Goal: Task Accomplishment & Management: Use online tool/utility

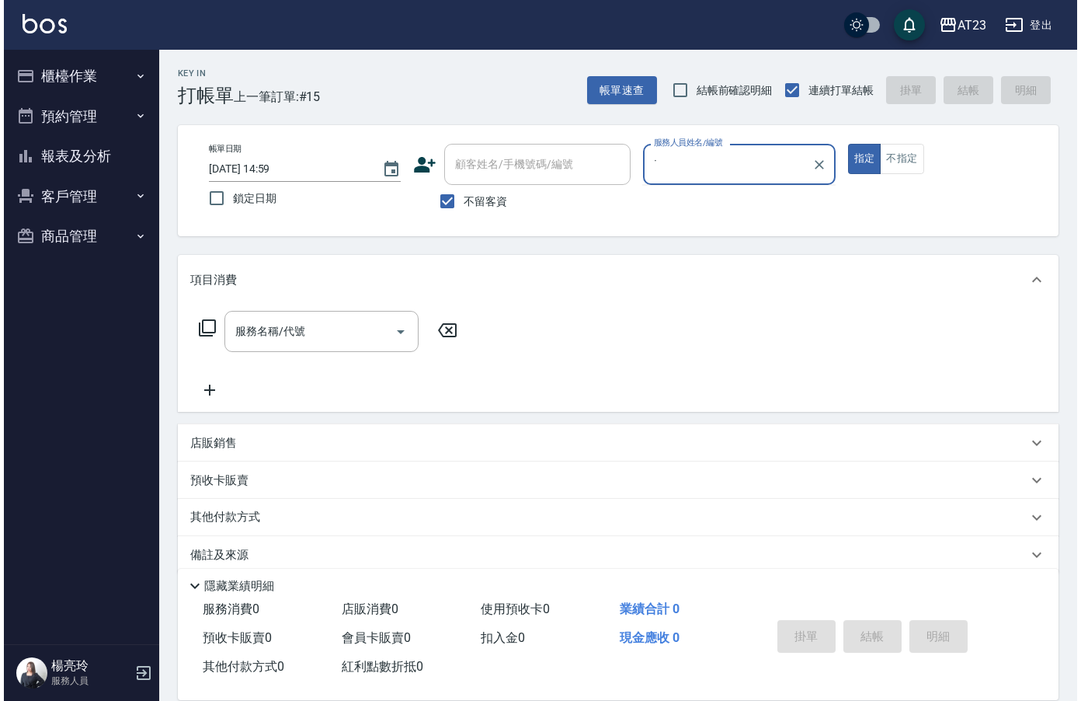
scroll to position [22, 0]
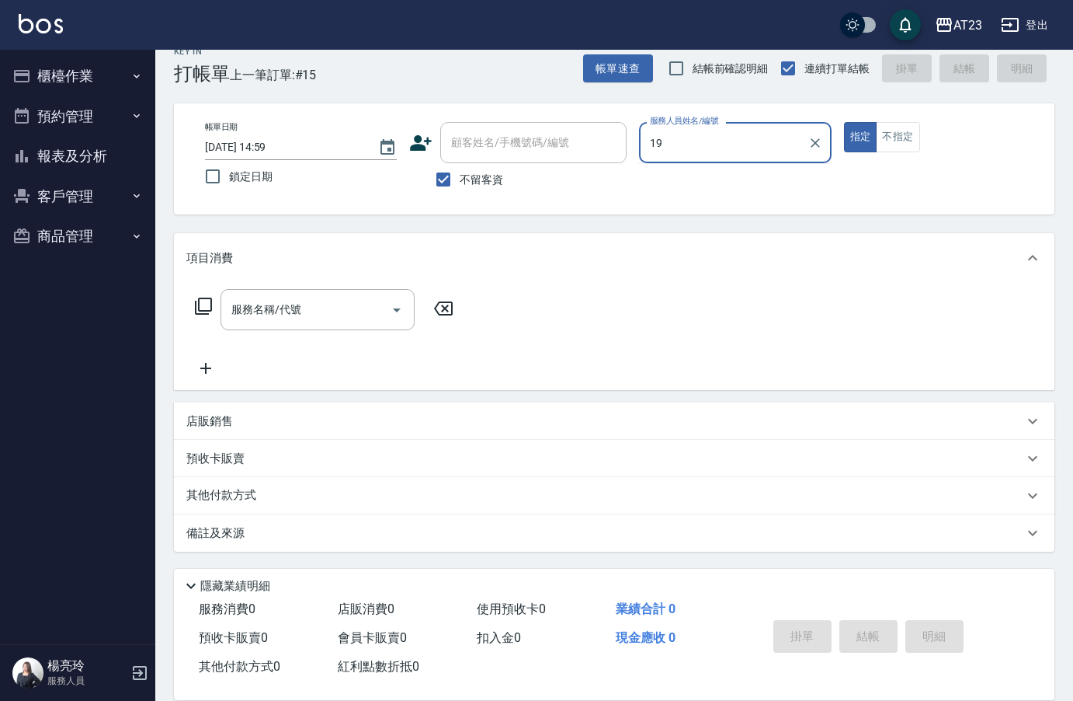
type input "19"
click at [844, 122] on button "指定" at bounding box center [860, 137] width 33 height 30
type button "true"
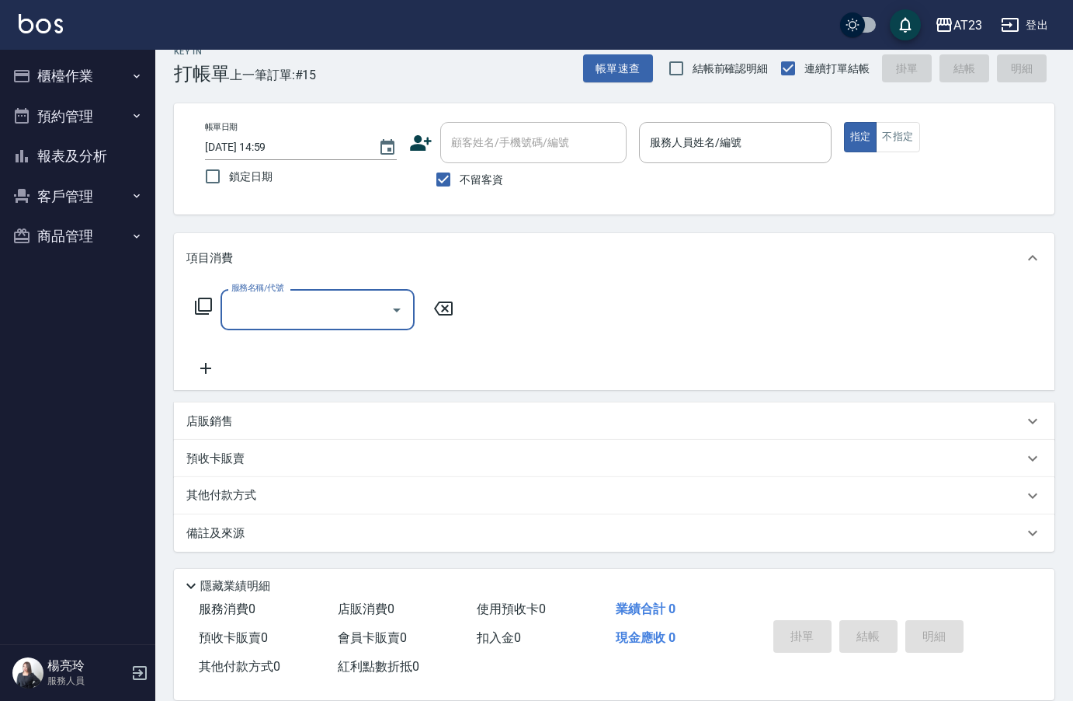
type input "9"
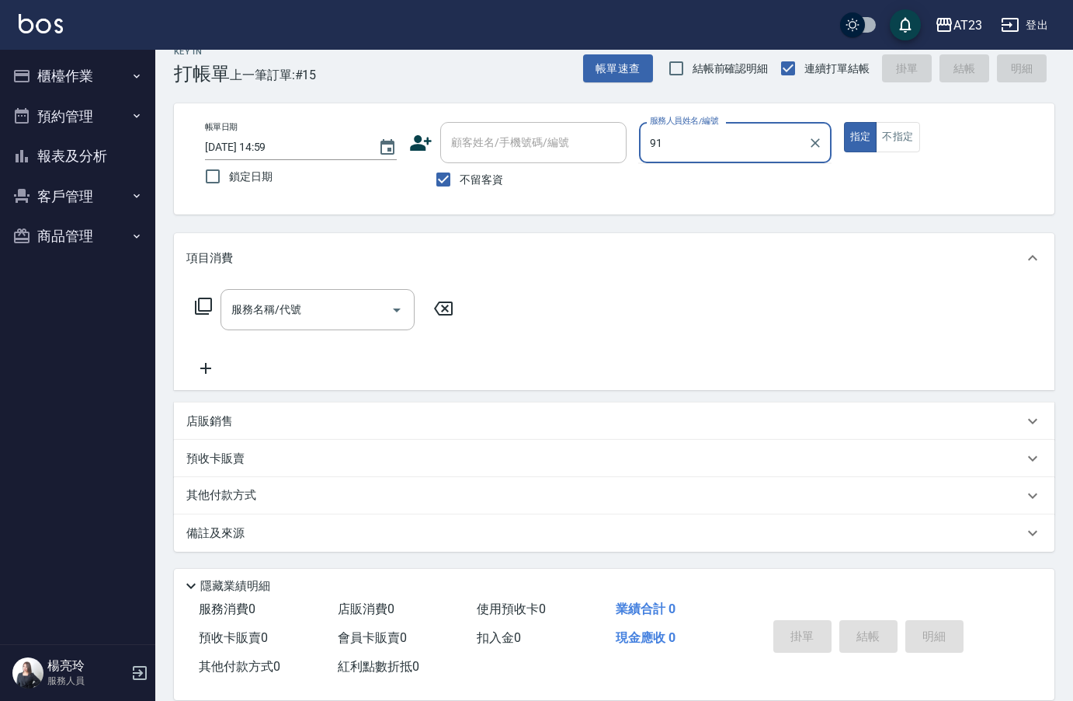
type input "9"
type input "[PERSON_NAME]-19"
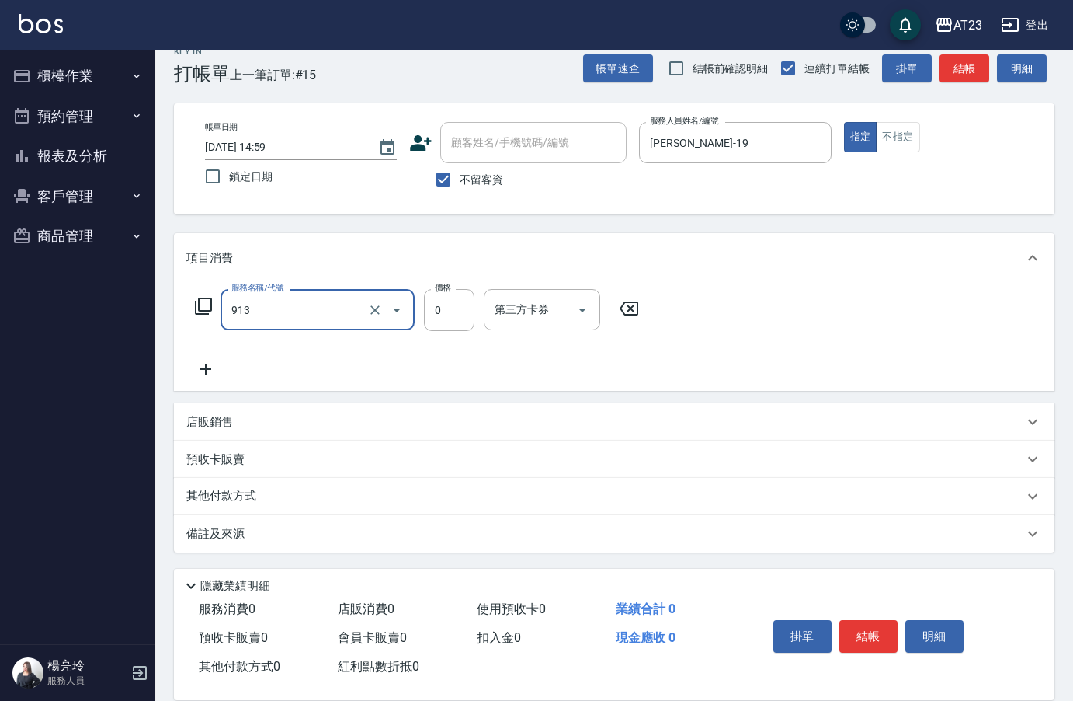
type input "蘆薈卡(913)"
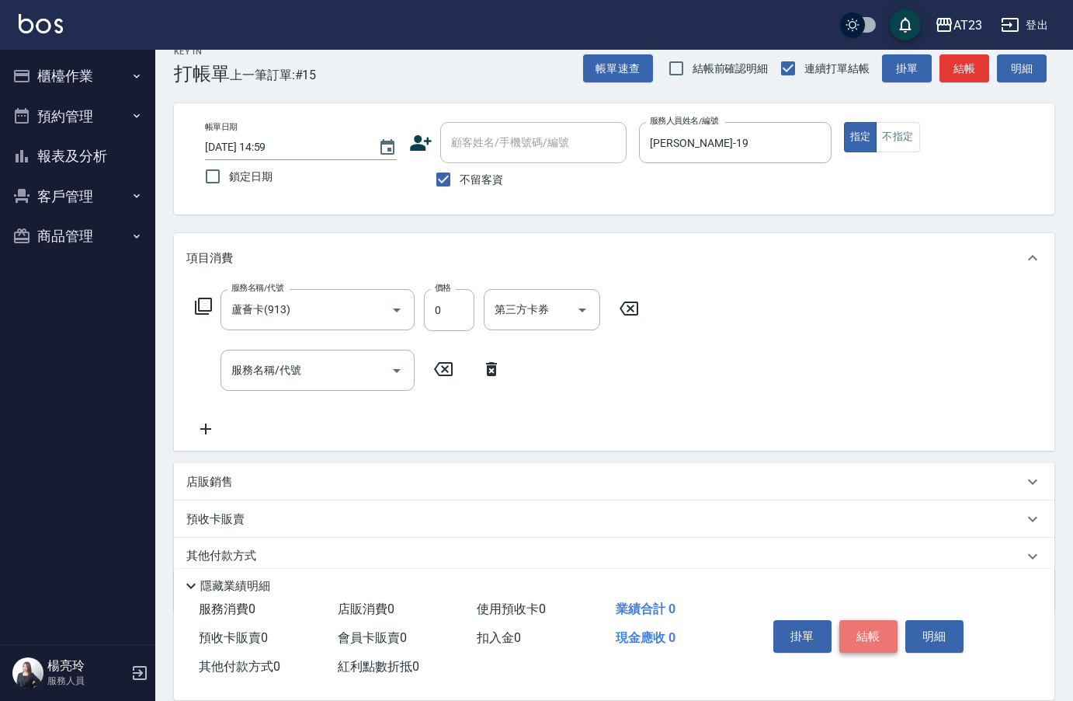
click at [879, 636] on button "結帳" at bounding box center [869, 636] width 58 height 33
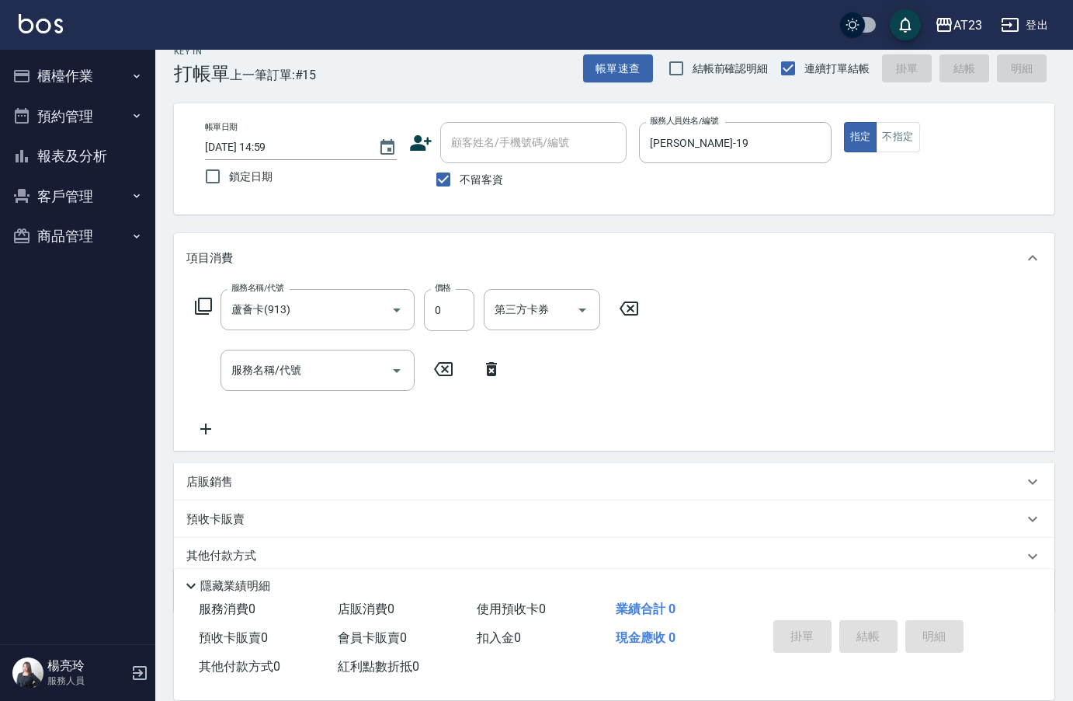
type input "[DATE] 16:33"
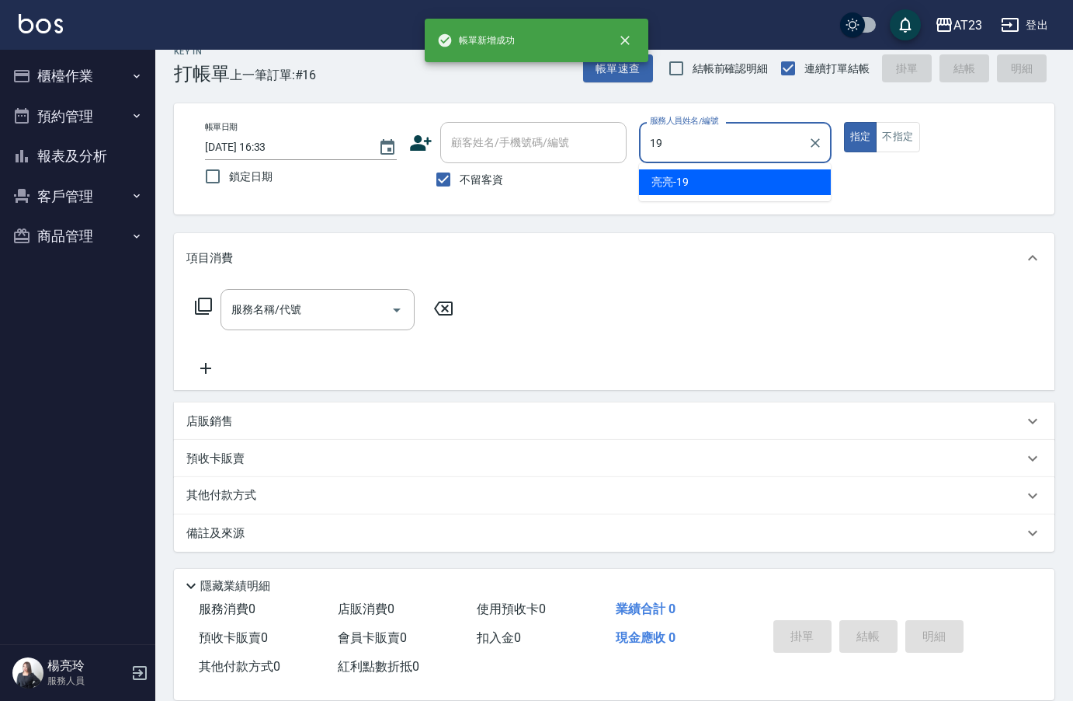
type input "[PERSON_NAME]-19"
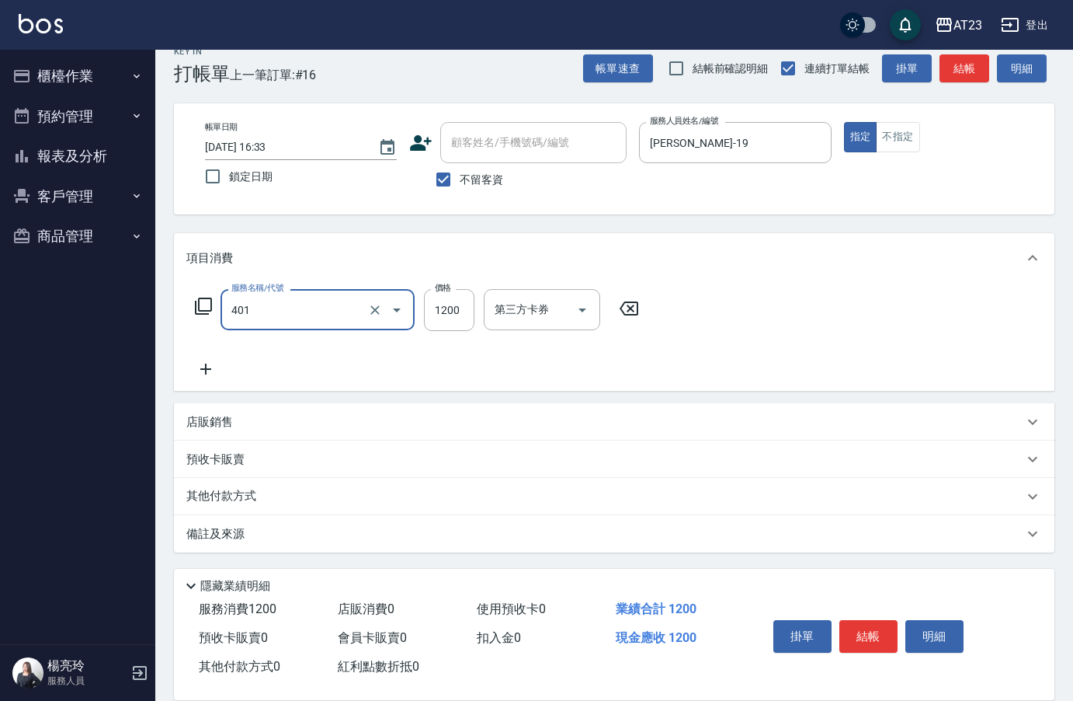
type input "燙髮(401)"
type input "2000"
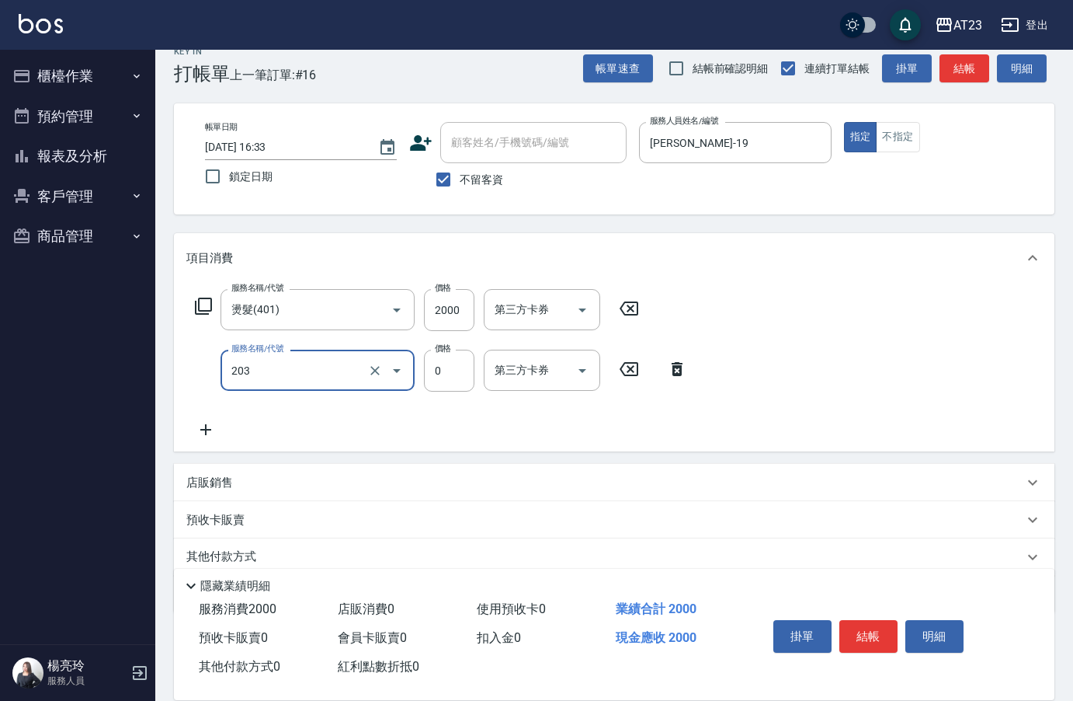
type input "使用洗髮卡(203)"
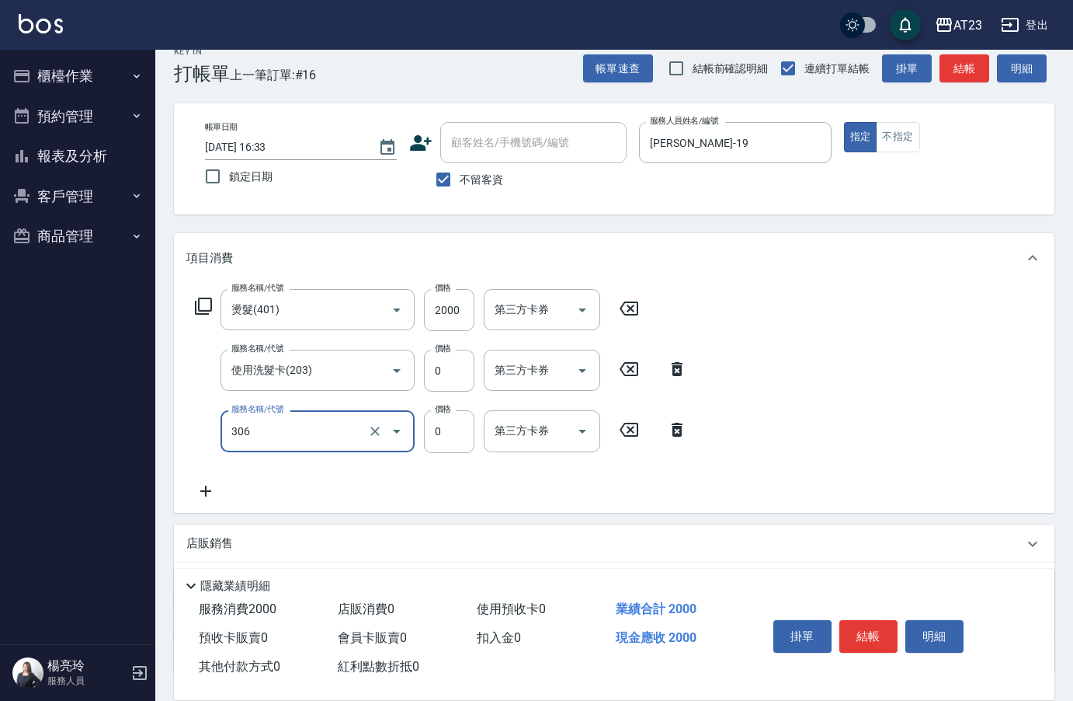
type input "剪髮卡(306)"
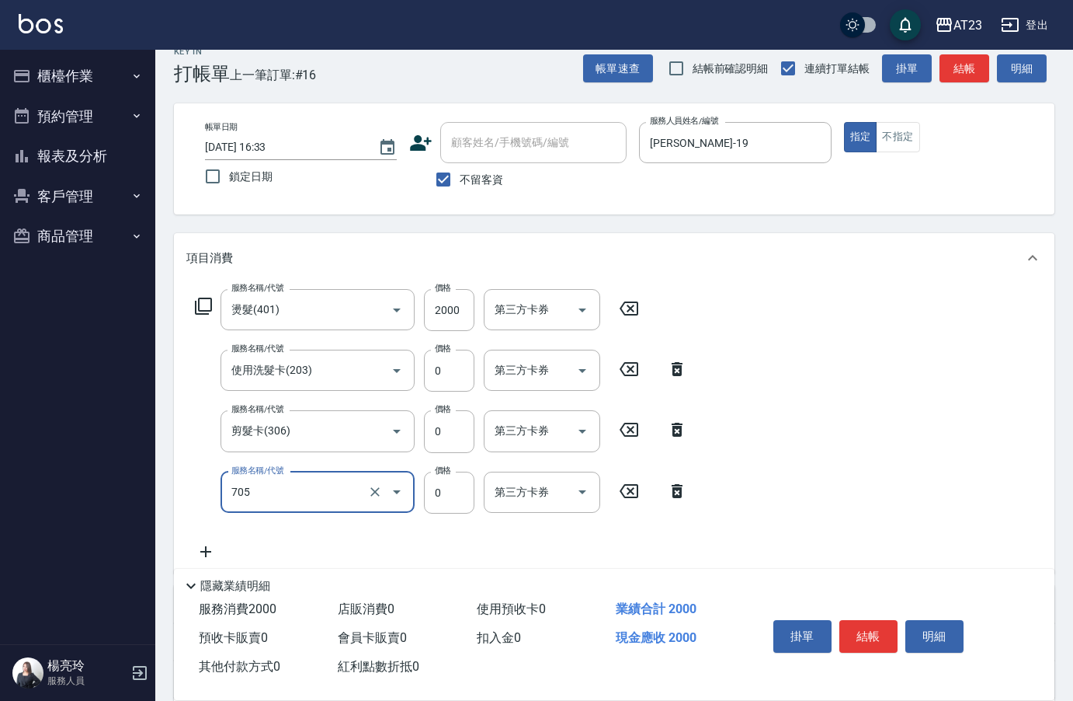
type input "互助50(705)"
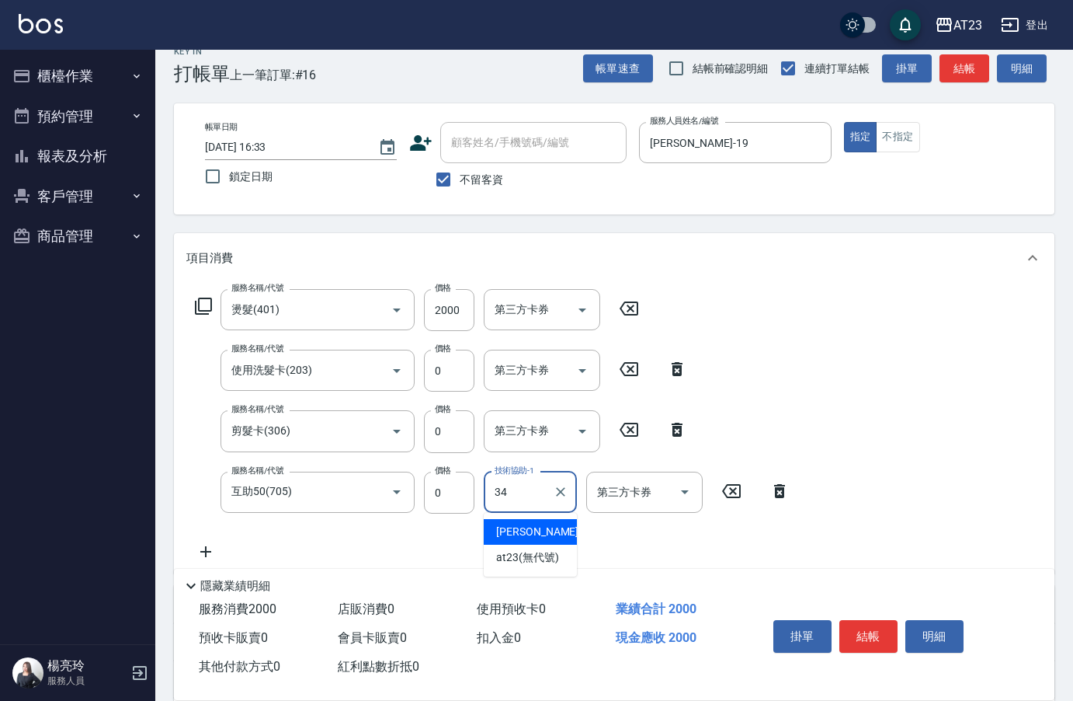
type input "[PERSON_NAME]-34"
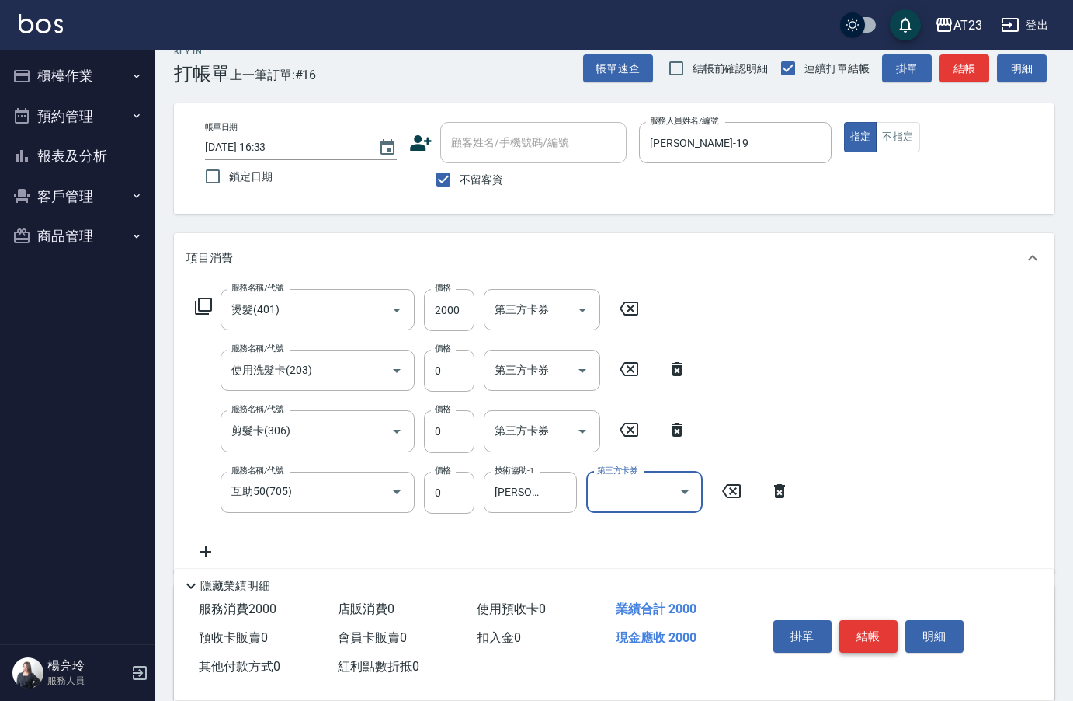
click at [882, 628] on button "結帳" at bounding box center [869, 636] width 58 height 33
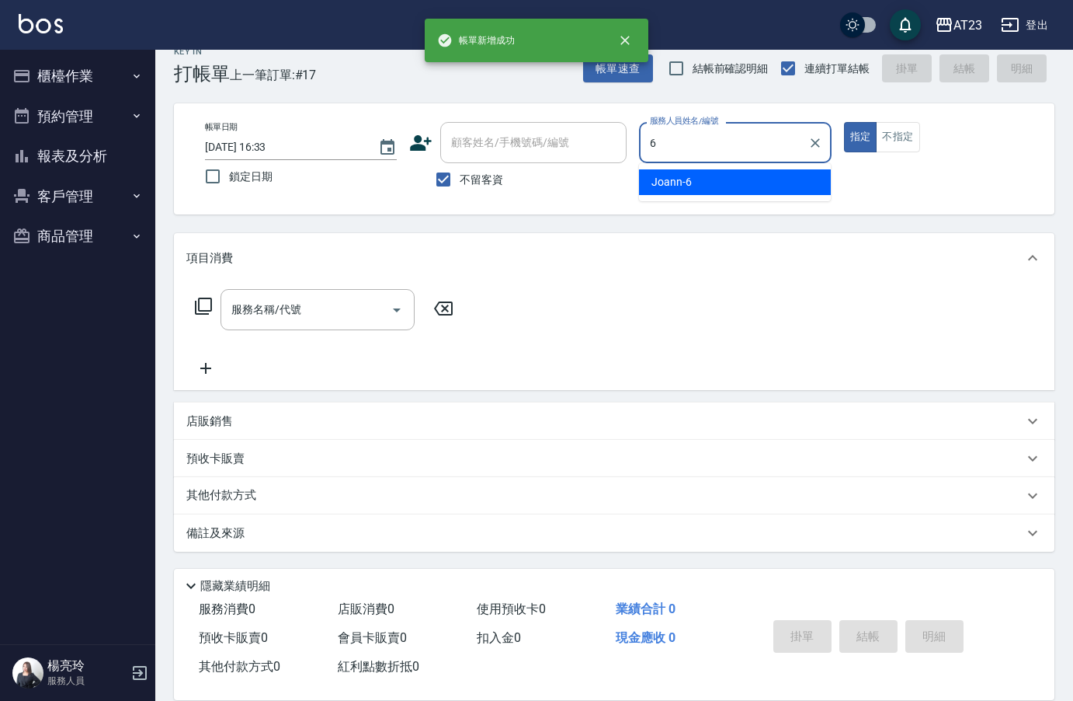
type input "Joann-6"
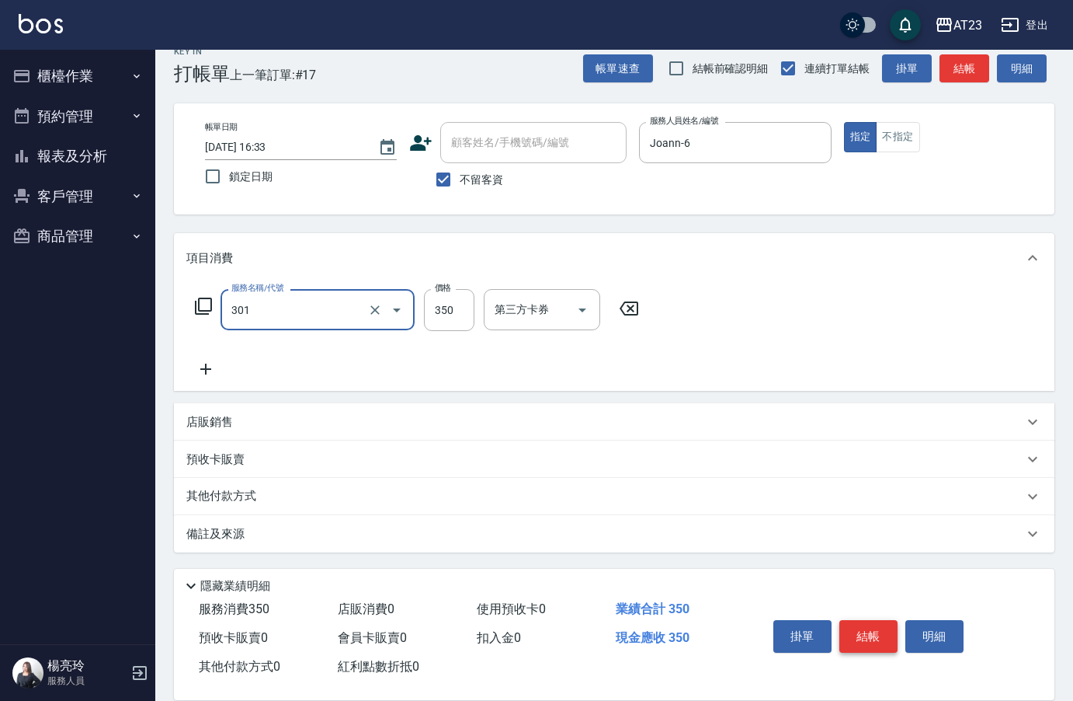
type input "造型剪髮(301)"
click at [882, 628] on button "結帳" at bounding box center [869, 636] width 58 height 33
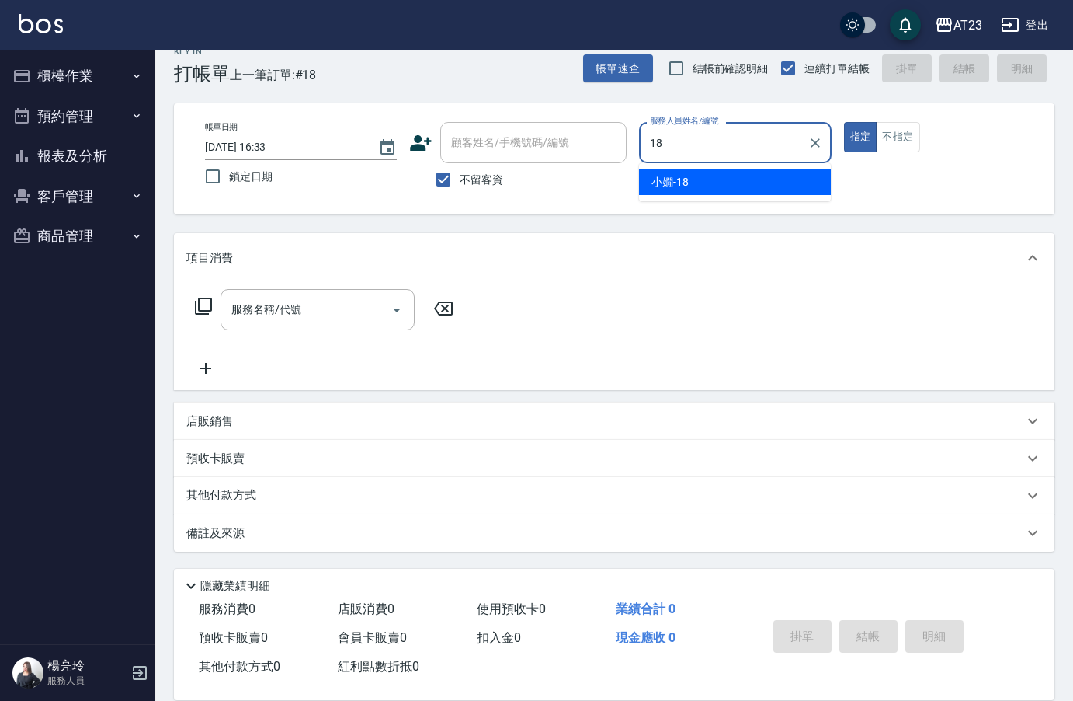
type input "[PERSON_NAME]-18"
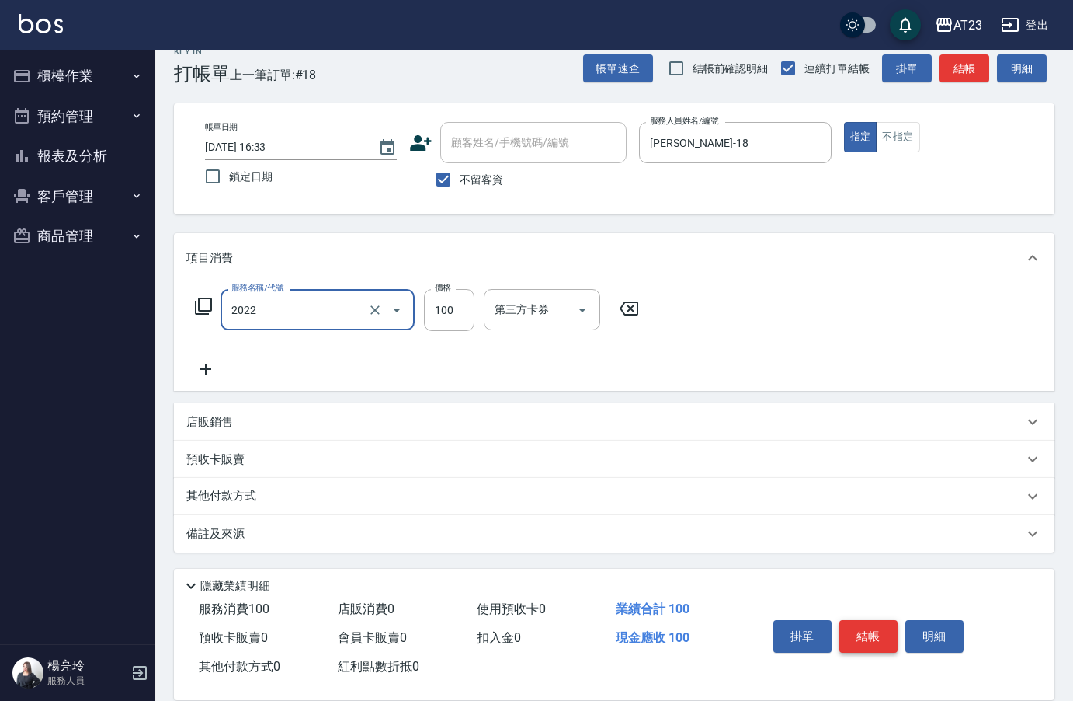
type input "升級精油洗髮(2022)"
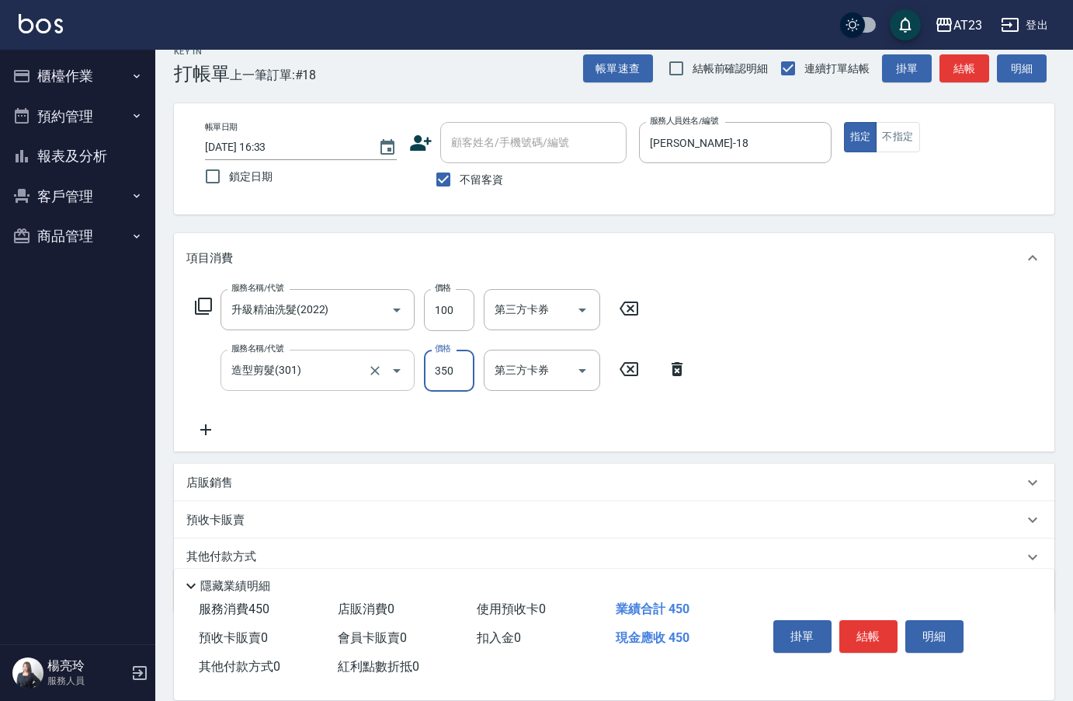
click at [306, 375] on input "造型剪髮(301)" at bounding box center [296, 369] width 137 height 27
type input "一般洗髮(201)"
type input "300"
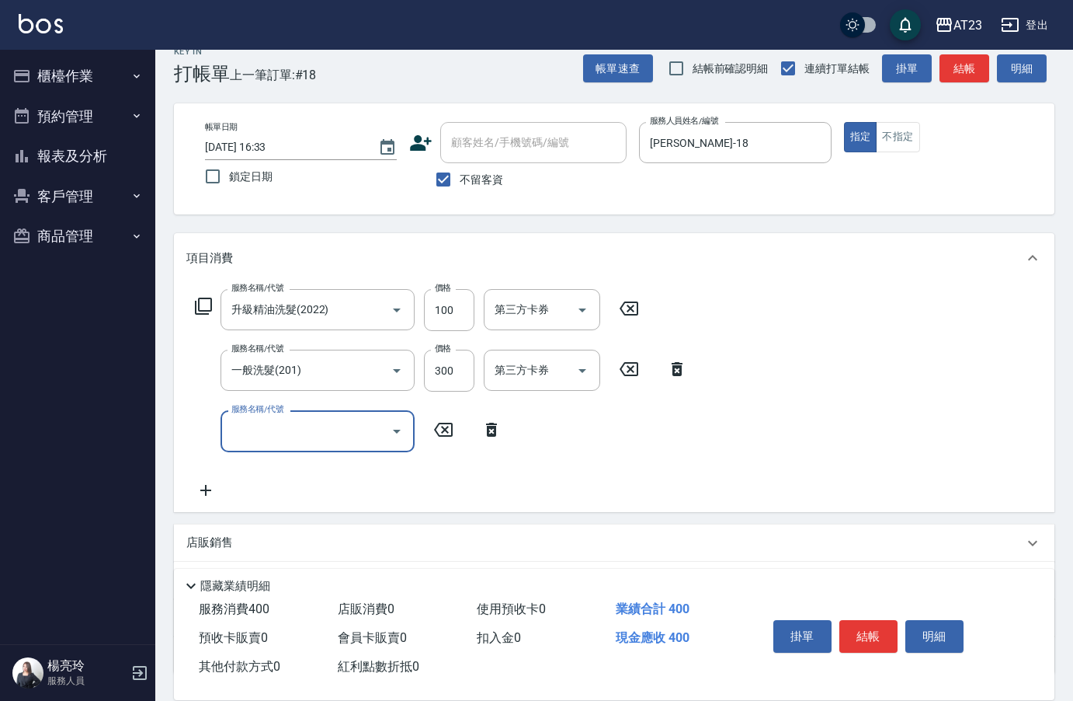
click at [206, 310] on icon at bounding box center [203, 306] width 19 height 19
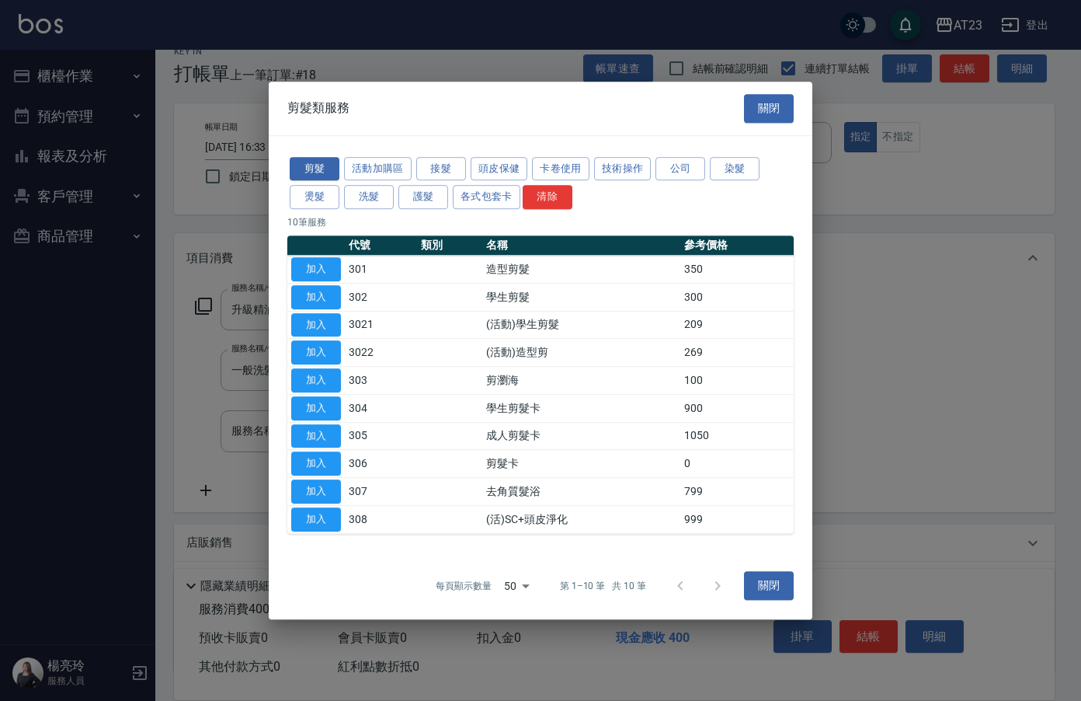
drag, startPoint x: 489, startPoint y: 200, endPoint x: 496, endPoint y: 223, distance: 24.3
click at [496, 223] on div "剪髮 活動加購區 接髮 頭皮保健 卡卷使用 技術操作 公司 染髮 燙髮 洗髮 護髮 各式包套卡 清除 10 筆服務 代號 類別 名稱 參考價格 加入 301 …" at bounding box center [541, 344] width 544 height 416
click at [420, 197] on button "護髮" at bounding box center [423, 197] width 50 height 24
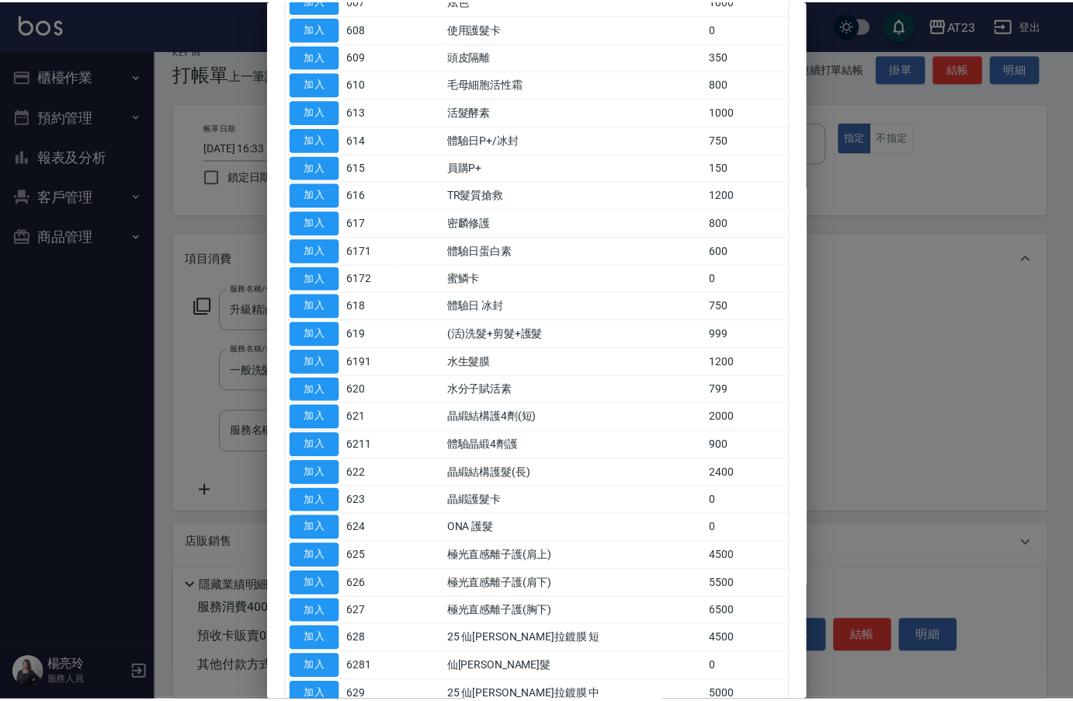
scroll to position [466, 0]
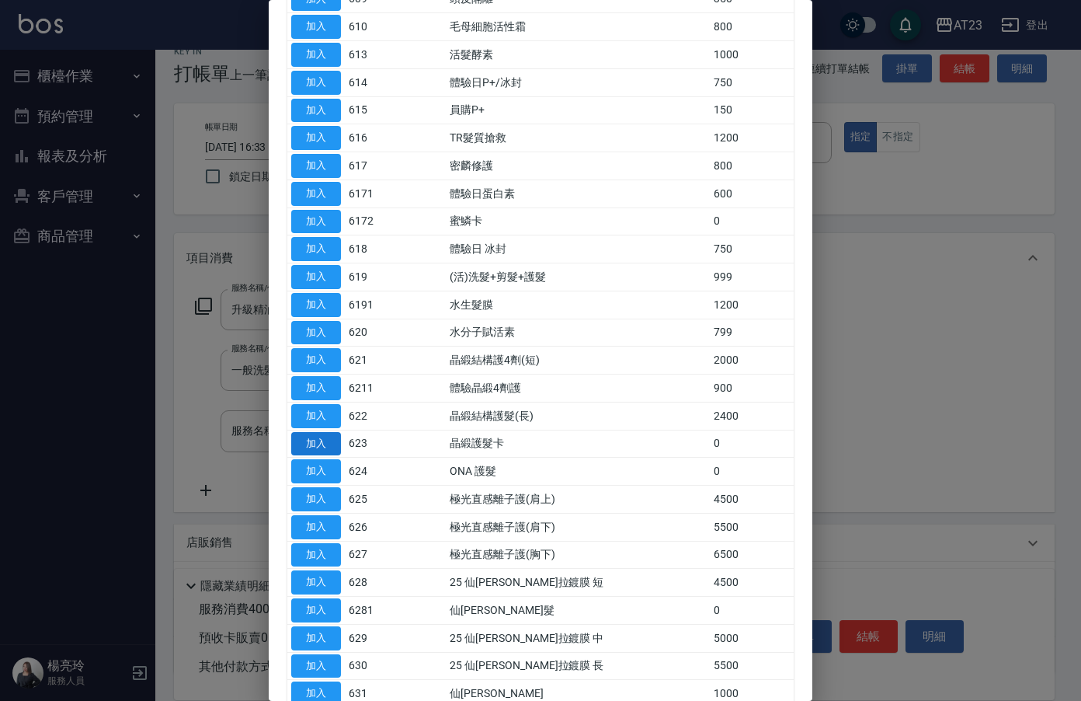
click at [307, 442] on button "加入" at bounding box center [316, 444] width 50 height 24
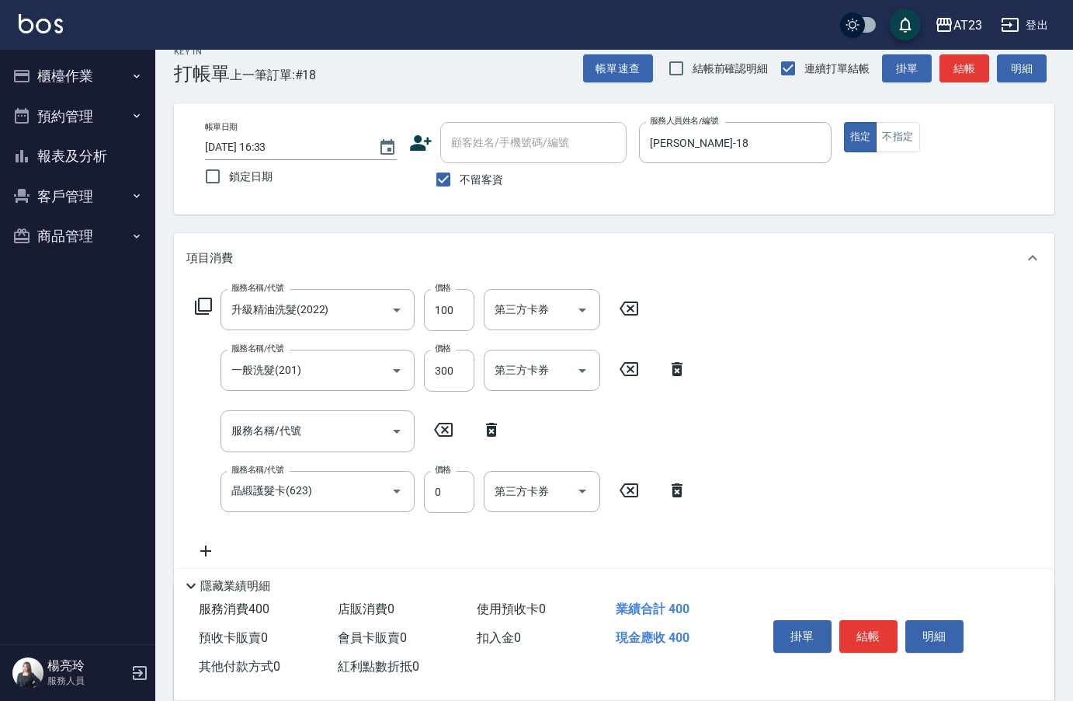
click at [485, 426] on icon at bounding box center [491, 429] width 39 height 19
type input "晶緞護髮卡(623)"
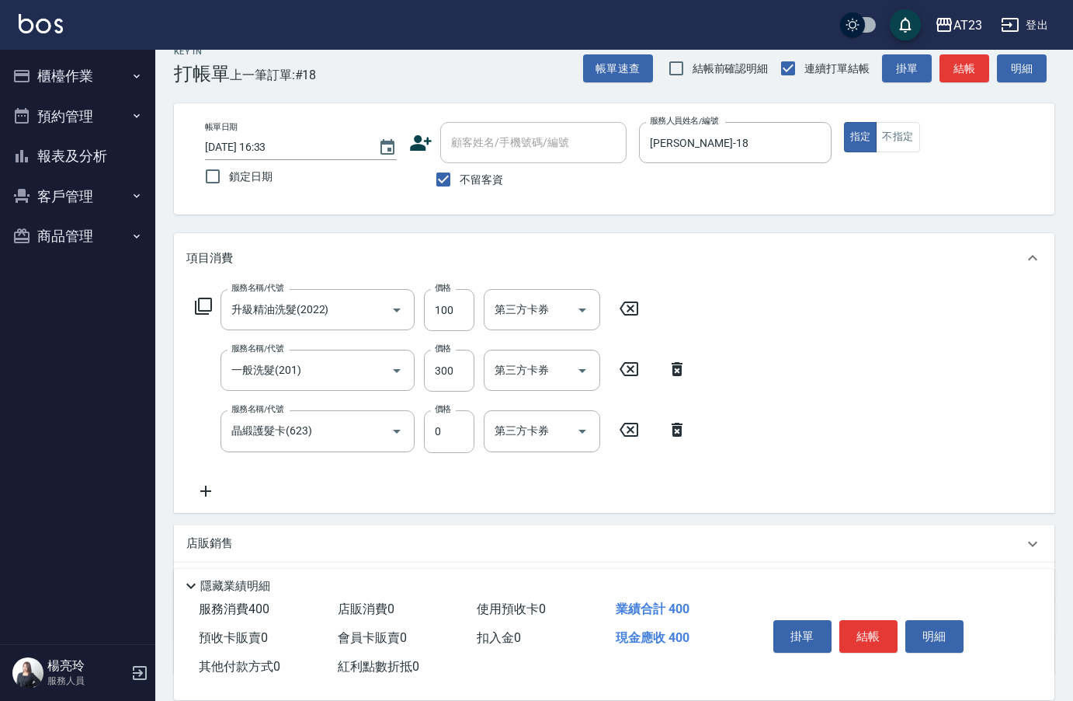
click at [212, 496] on icon at bounding box center [205, 491] width 39 height 19
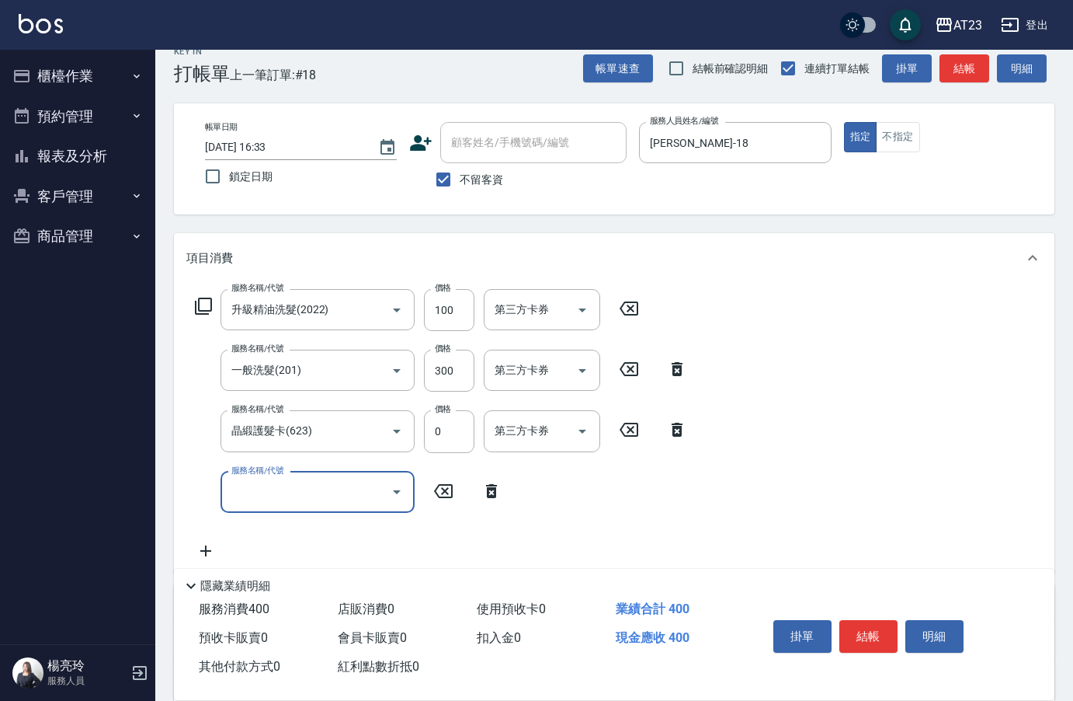
click at [289, 490] on input "服務名稱/代號" at bounding box center [306, 491] width 157 height 27
type input "互助50(705)"
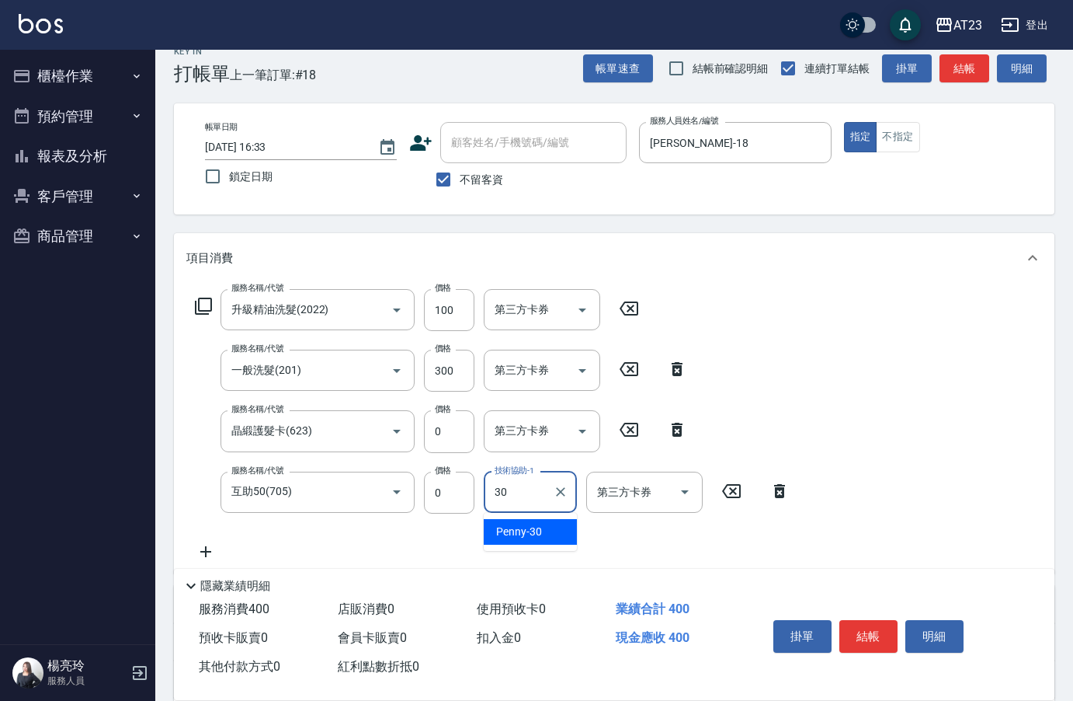
type input "Penny-30"
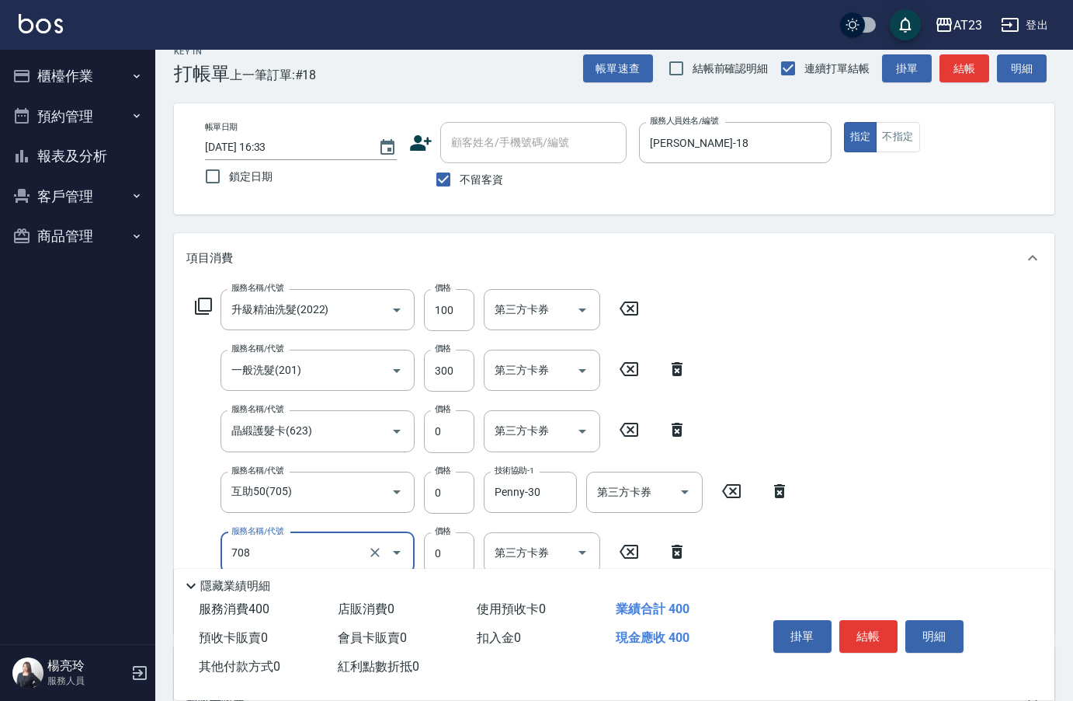
type input "互助80(708)"
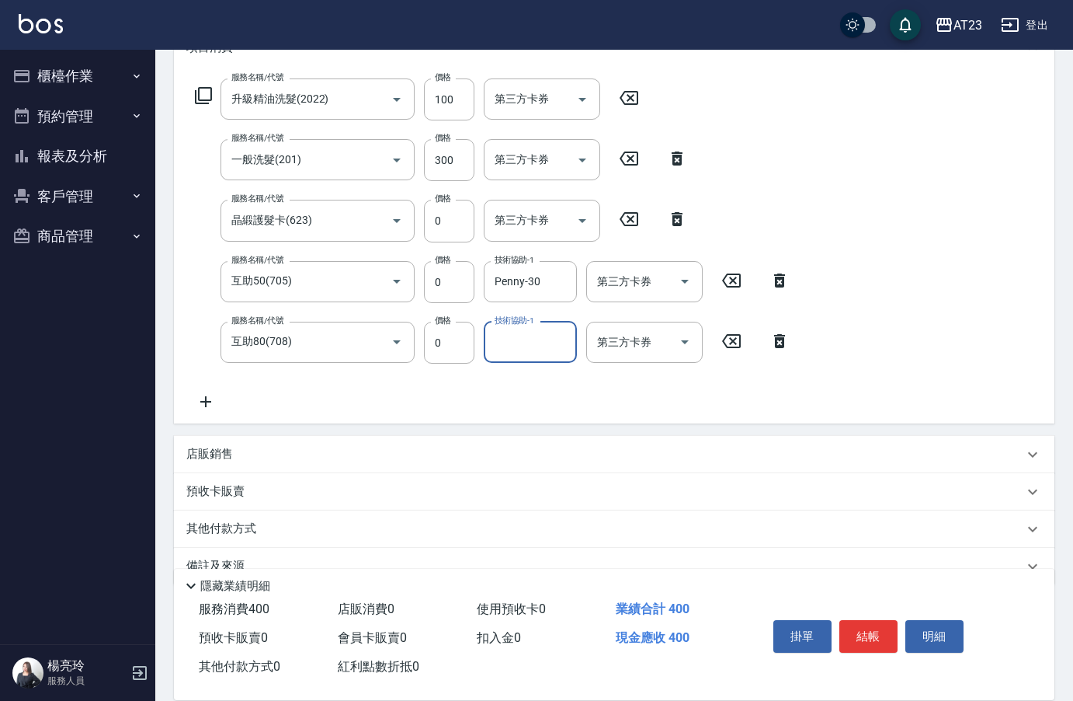
scroll to position [255, 0]
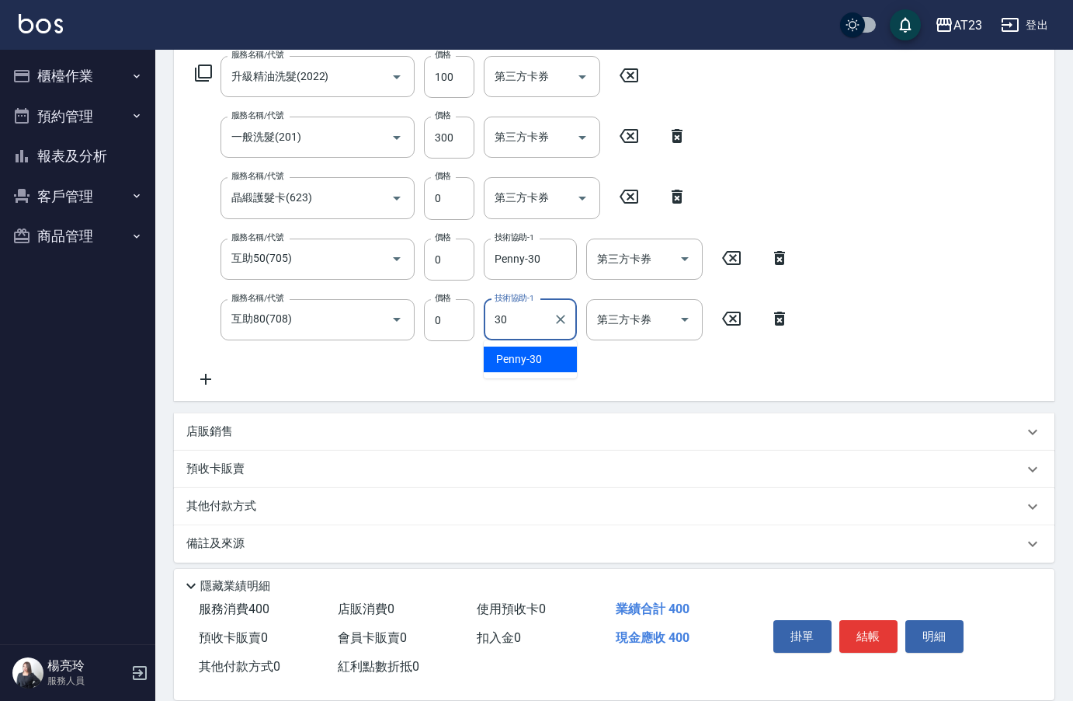
type input "Penny-30"
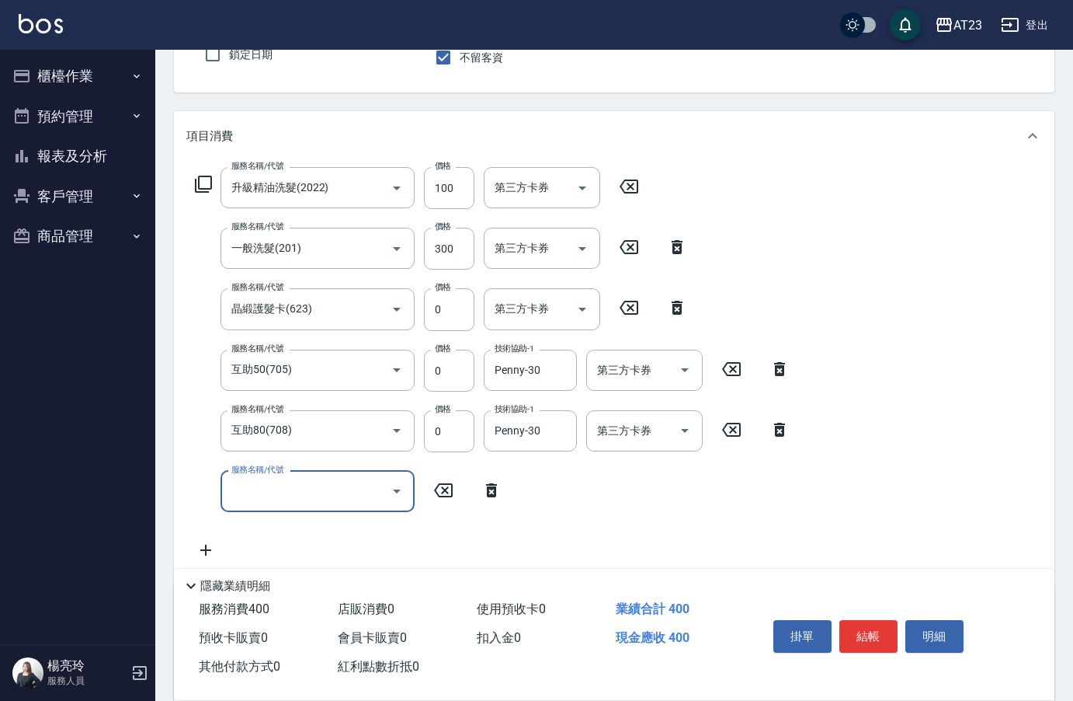
scroll to position [311, 0]
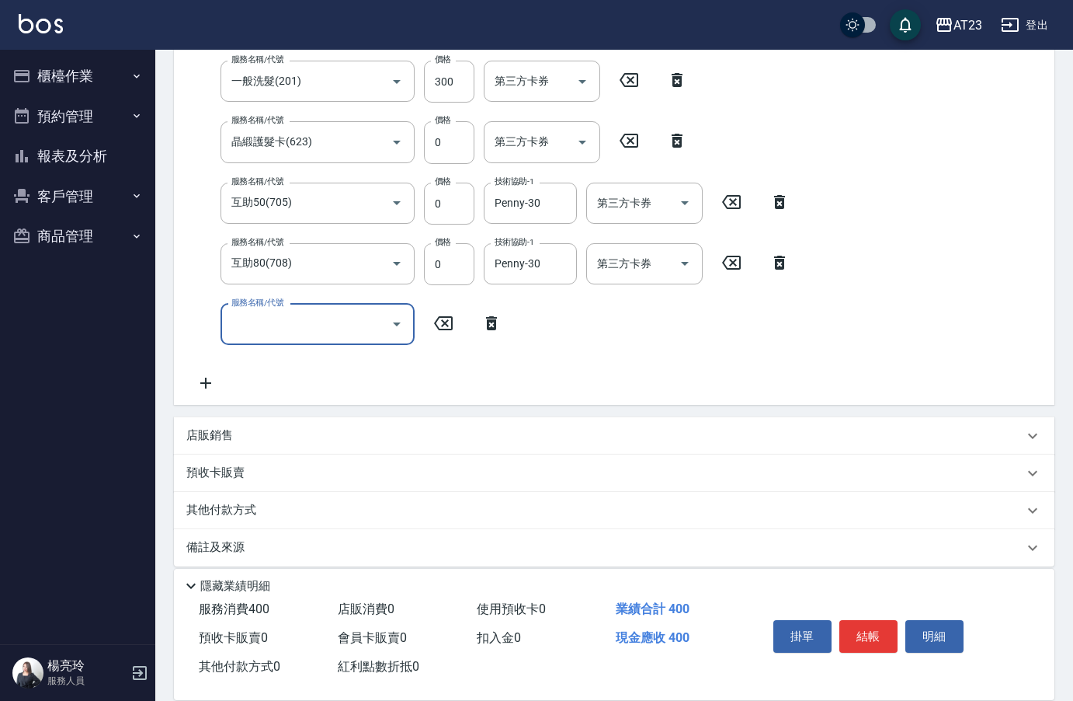
click at [195, 441] on p "店販銷售" at bounding box center [209, 435] width 47 height 16
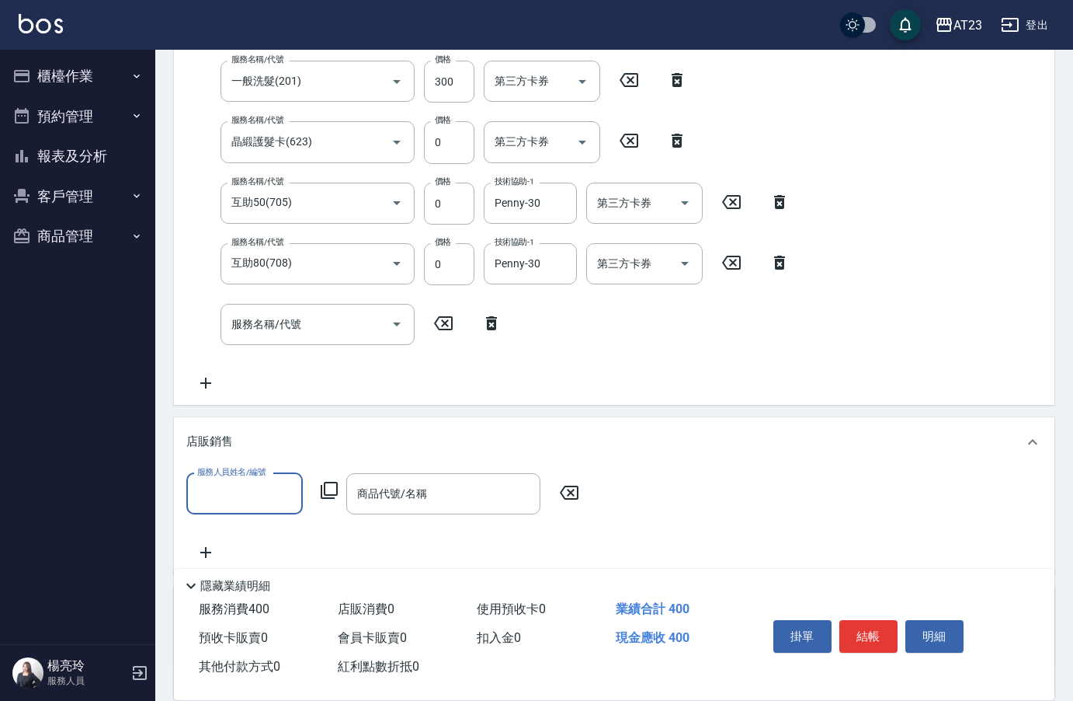
scroll to position [0, 0]
click at [259, 501] on input "服務人員姓名/編號" at bounding box center [244, 493] width 103 height 27
type input "[PERSON_NAME]-18"
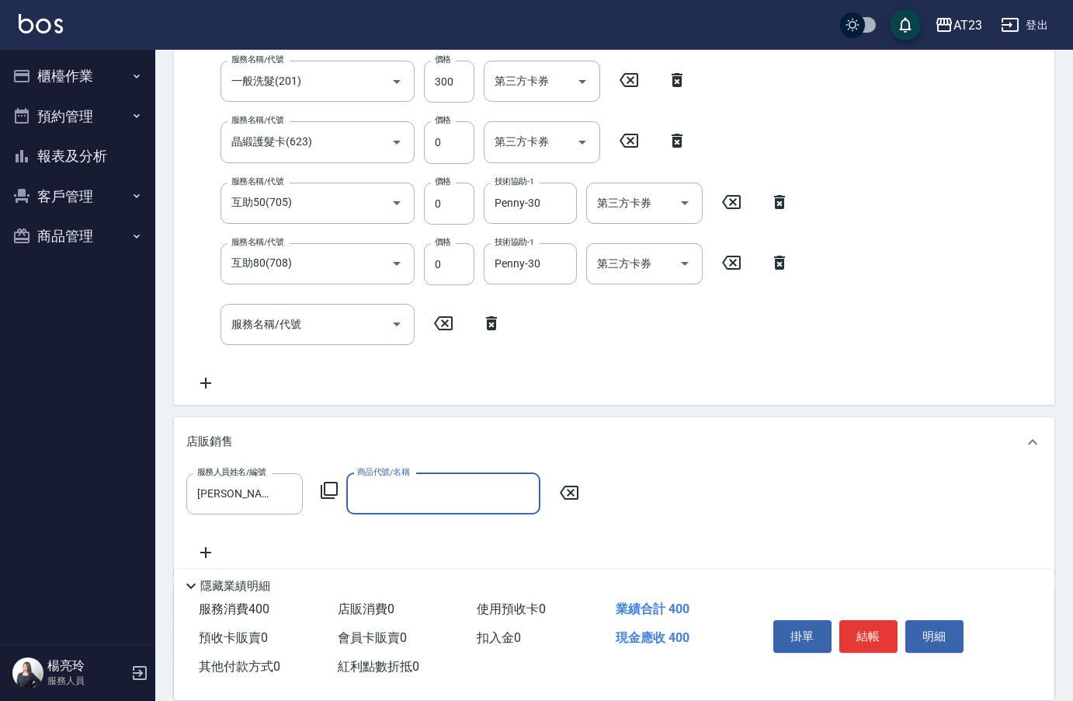
click at [323, 492] on div "服務人員姓名/編號 [PERSON_NAME]-18 服務人員姓名/編號 商品代號/名稱 商品代號/名稱" at bounding box center [387, 493] width 402 height 41
click at [323, 492] on icon at bounding box center [329, 490] width 19 height 19
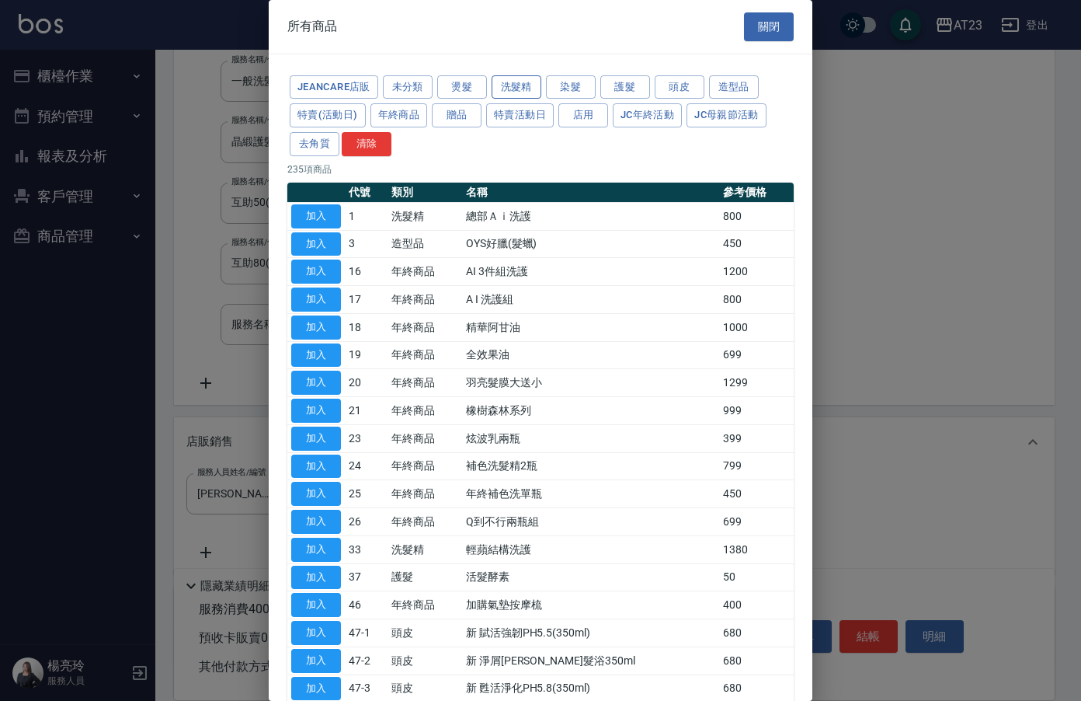
click at [527, 85] on button "洗髮精" at bounding box center [517, 87] width 50 height 24
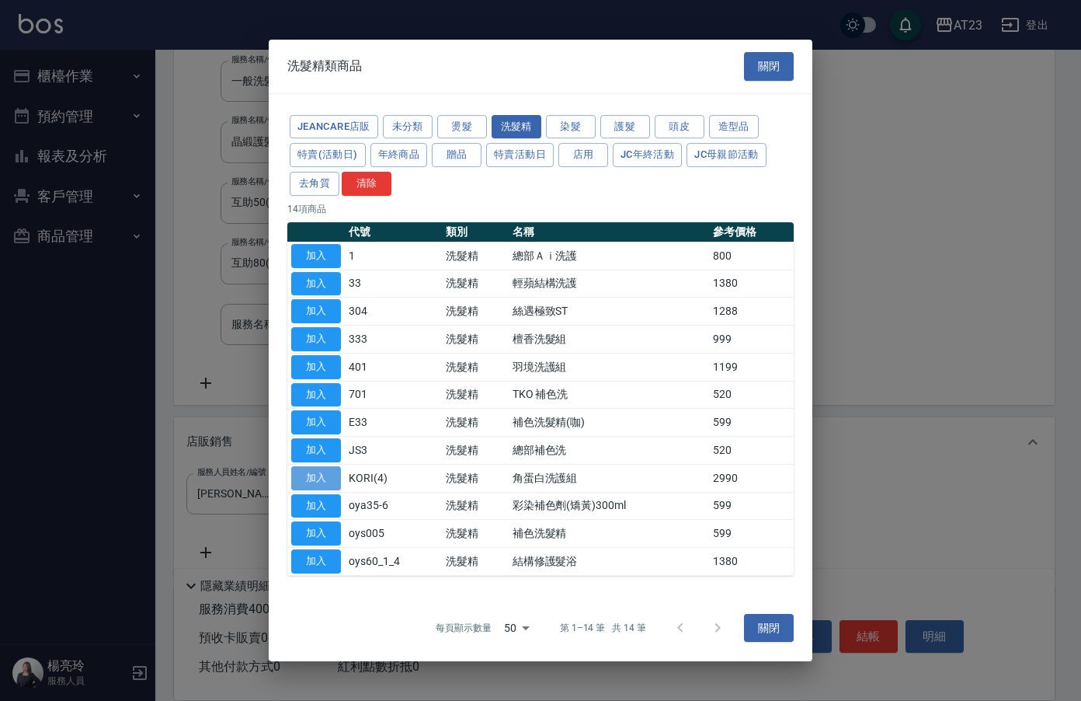
click at [315, 476] on button "加入" at bounding box center [316, 478] width 50 height 24
type input "角蛋白洗護組"
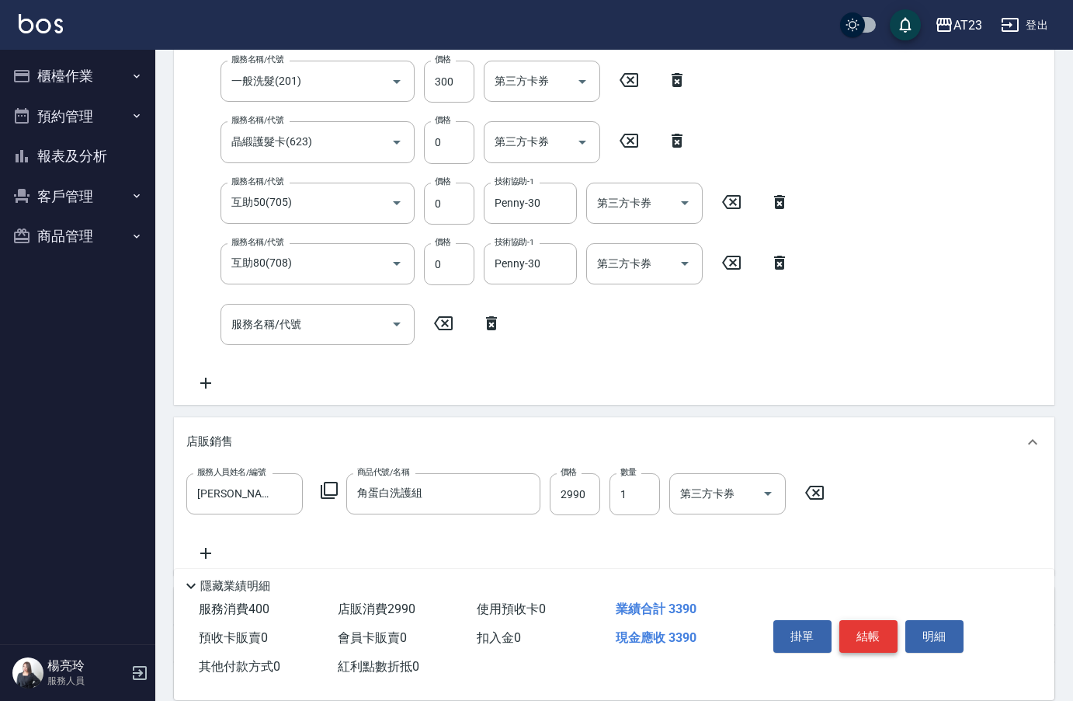
click at [891, 641] on button "結帳" at bounding box center [869, 636] width 58 height 33
type input "[DATE] 16:34"
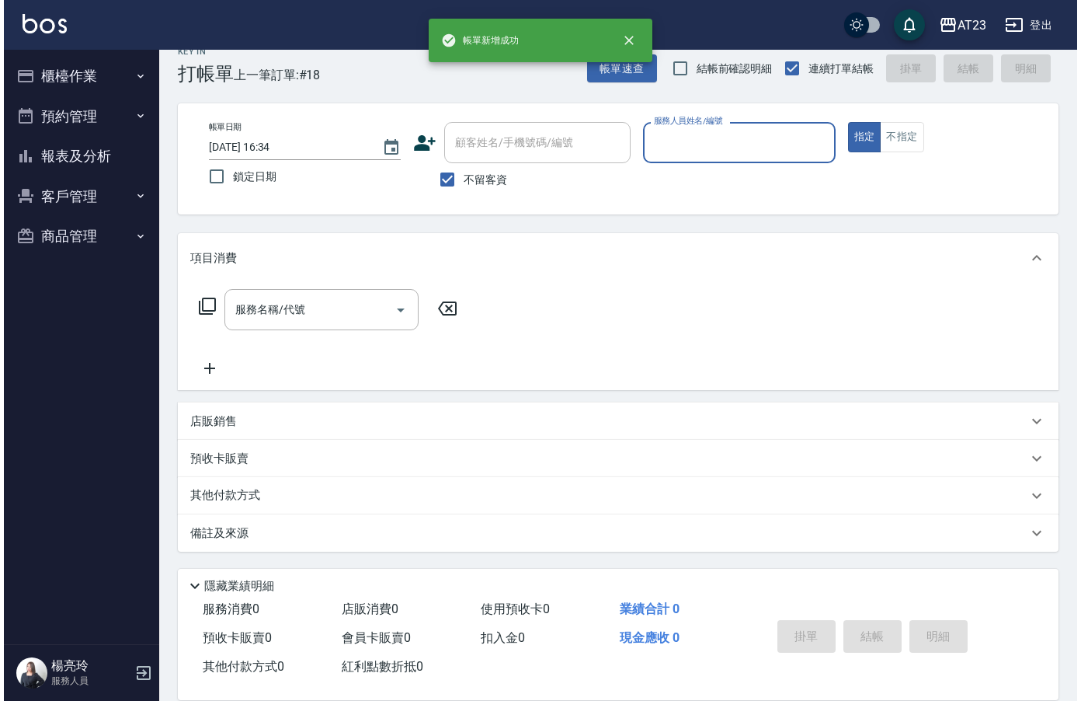
scroll to position [22, 0]
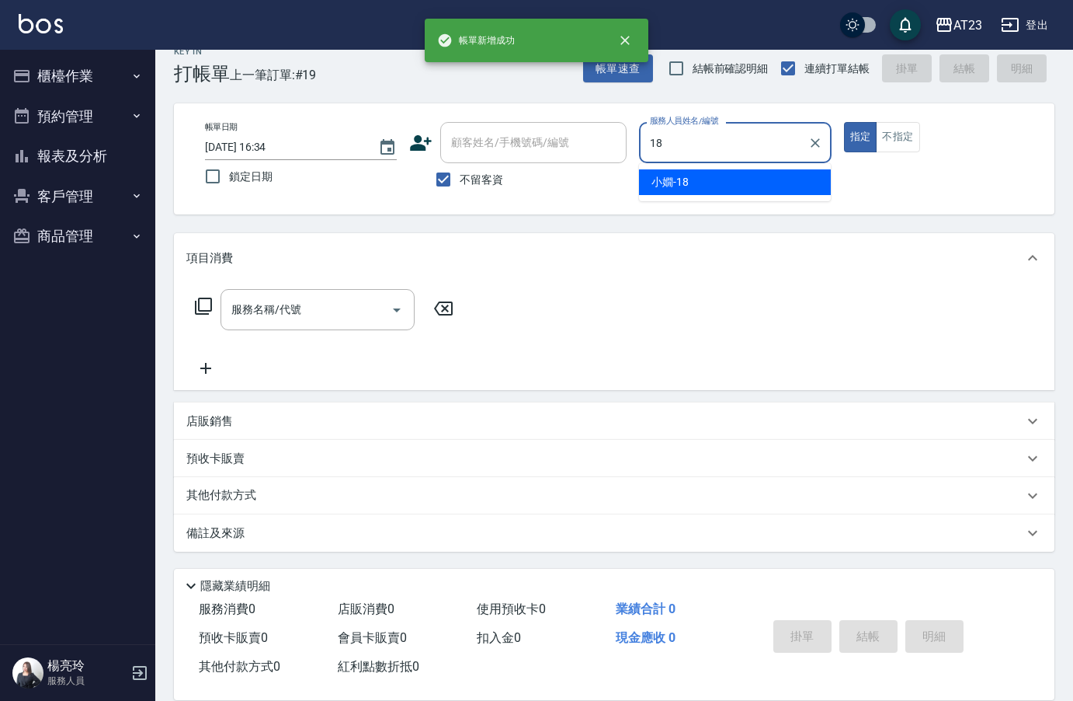
type input "[PERSON_NAME]-18"
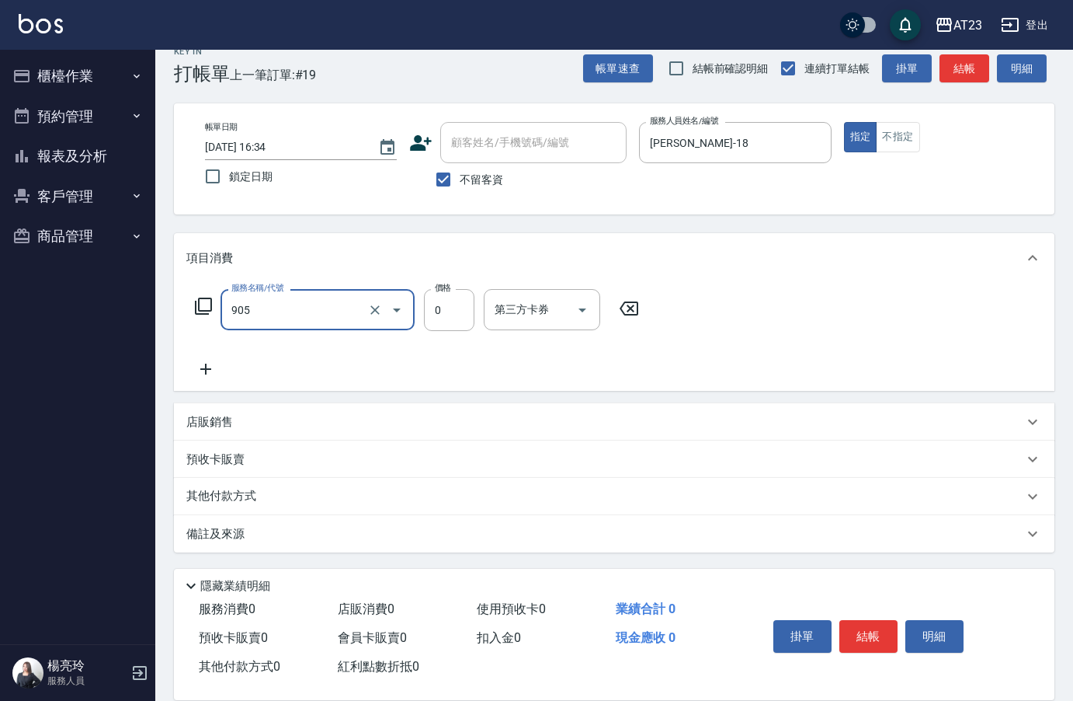
type input "頭皮卡使用(905)"
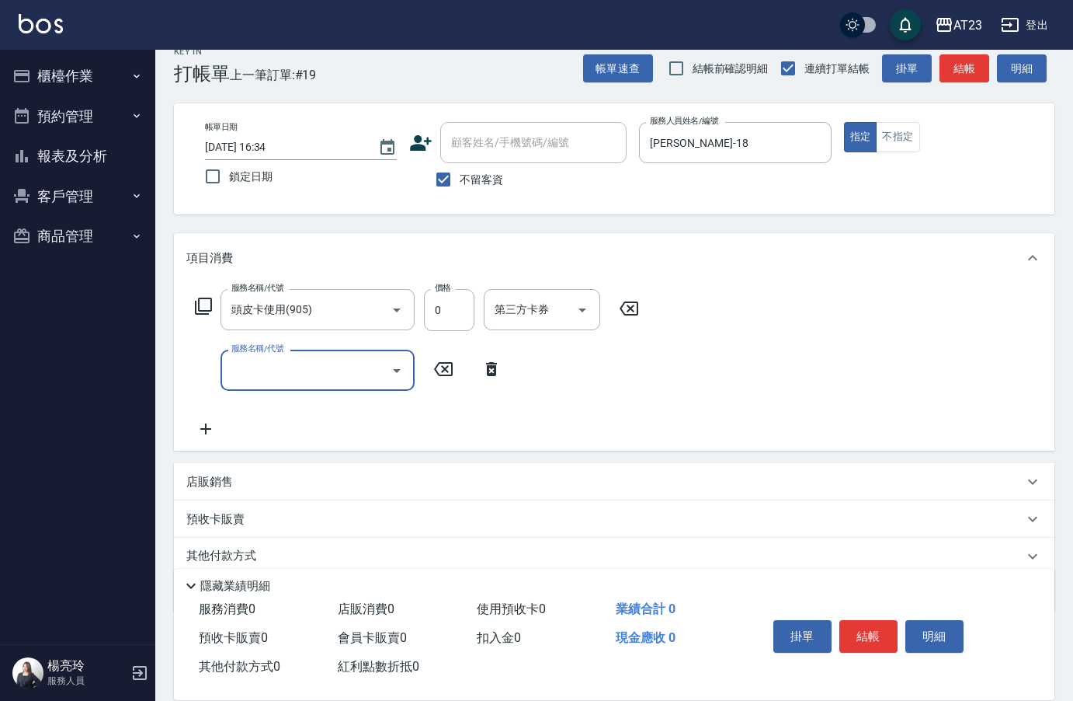
click at [213, 305] on div "服務名稱/代號 頭皮卡使用(905) 服務名稱/代號 價格 0 價格 第三方卡券 第三方卡券" at bounding box center [417, 310] width 462 height 42
click at [197, 311] on icon at bounding box center [203, 306] width 19 height 19
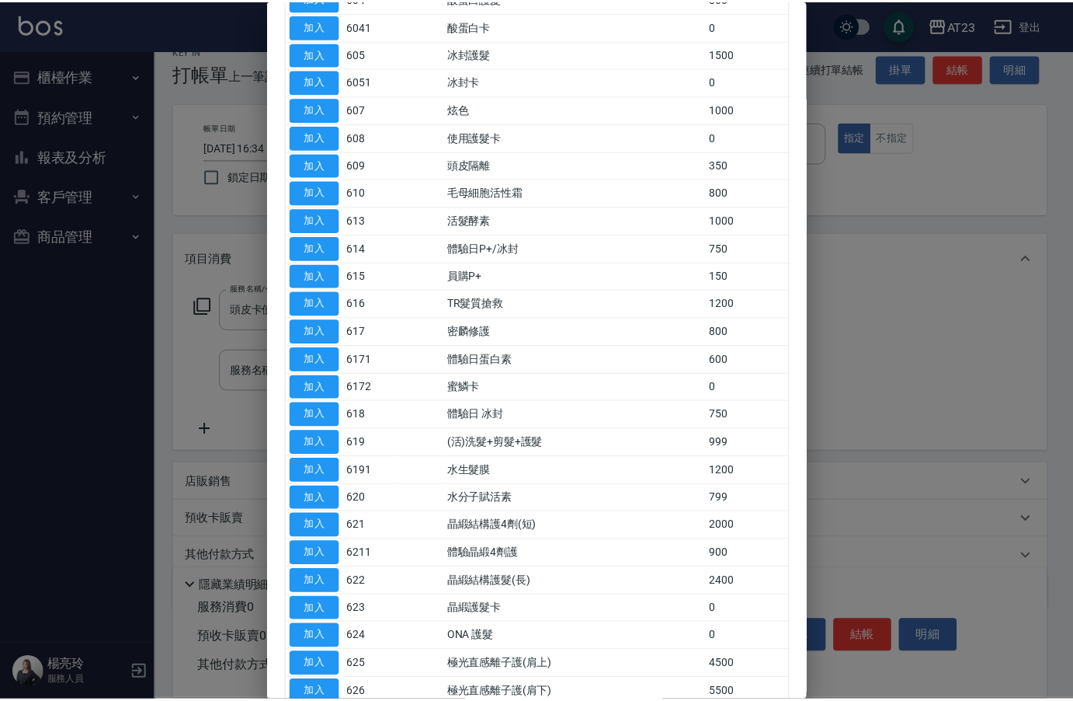
scroll to position [311, 0]
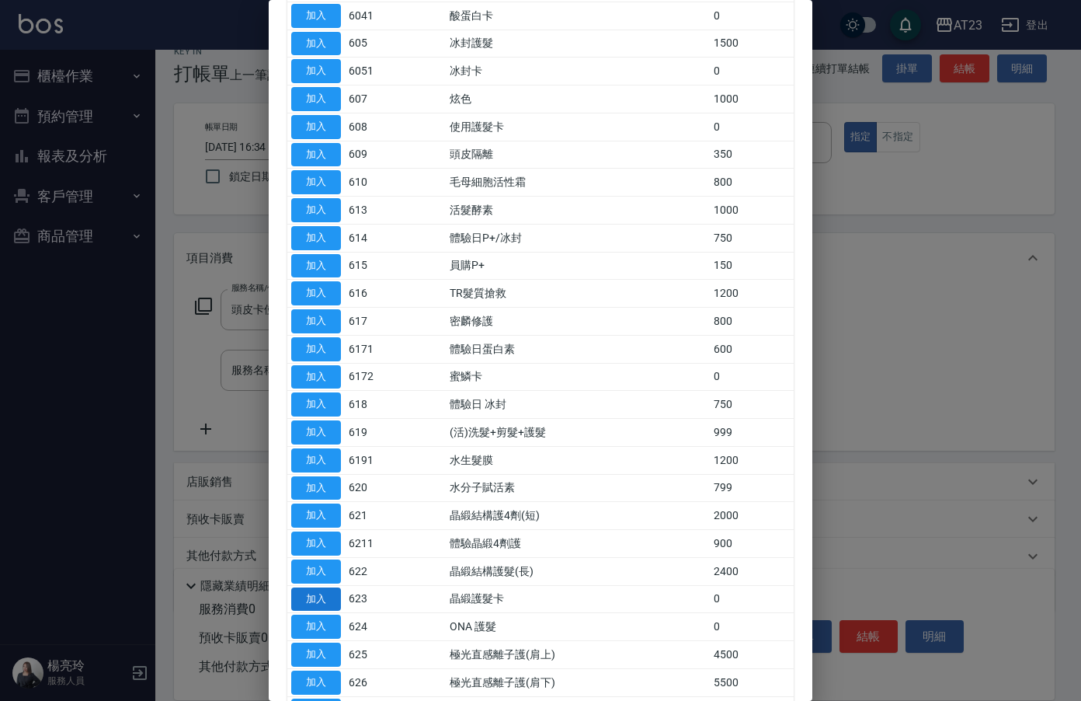
click at [316, 596] on button "加入" at bounding box center [316, 599] width 50 height 24
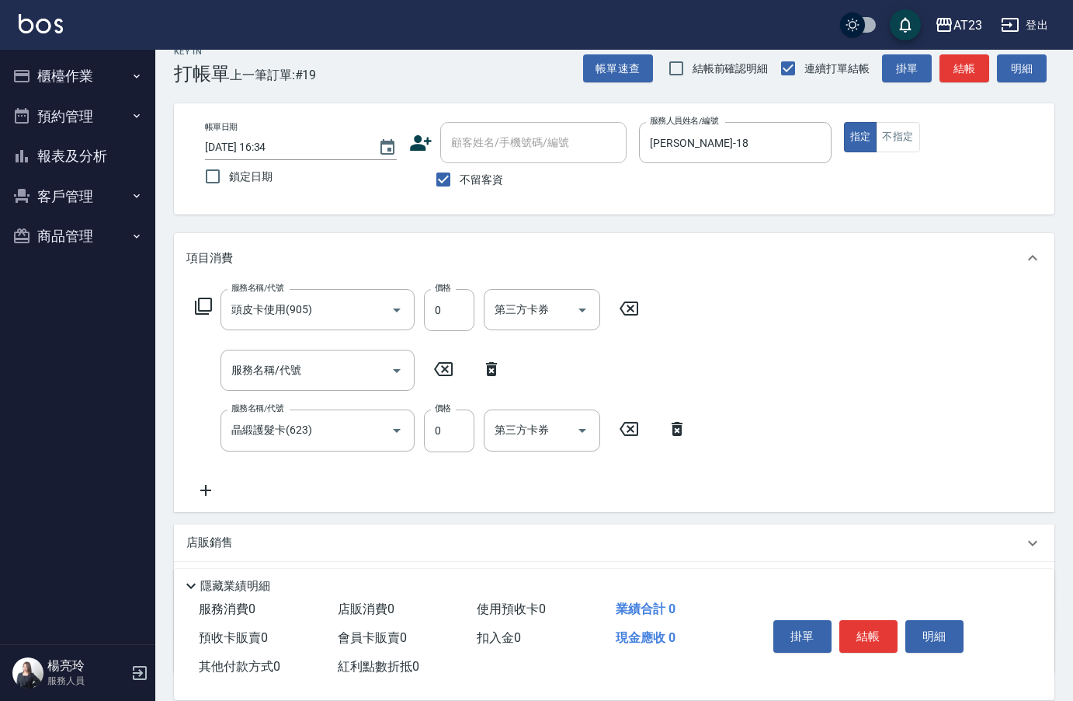
click at [492, 365] on icon at bounding box center [491, 369] width 39 height 19
type input "晶緞護髮卡(623)"
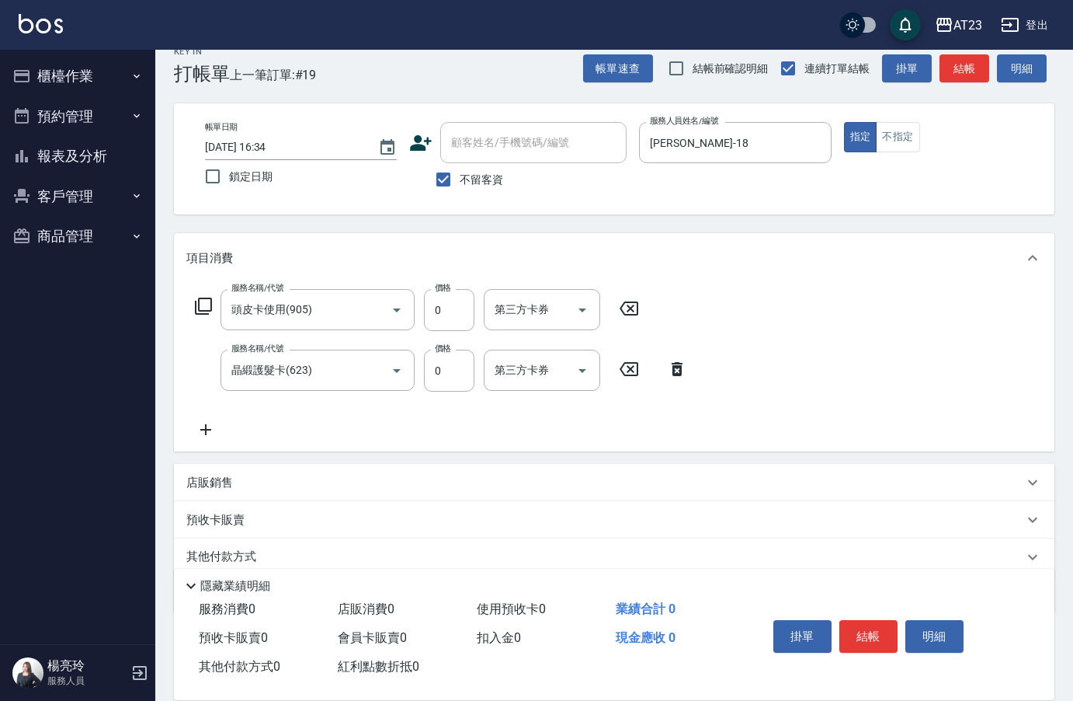
click at [200, 433] on icon at bounding box center [205, 429] width 39 height 19
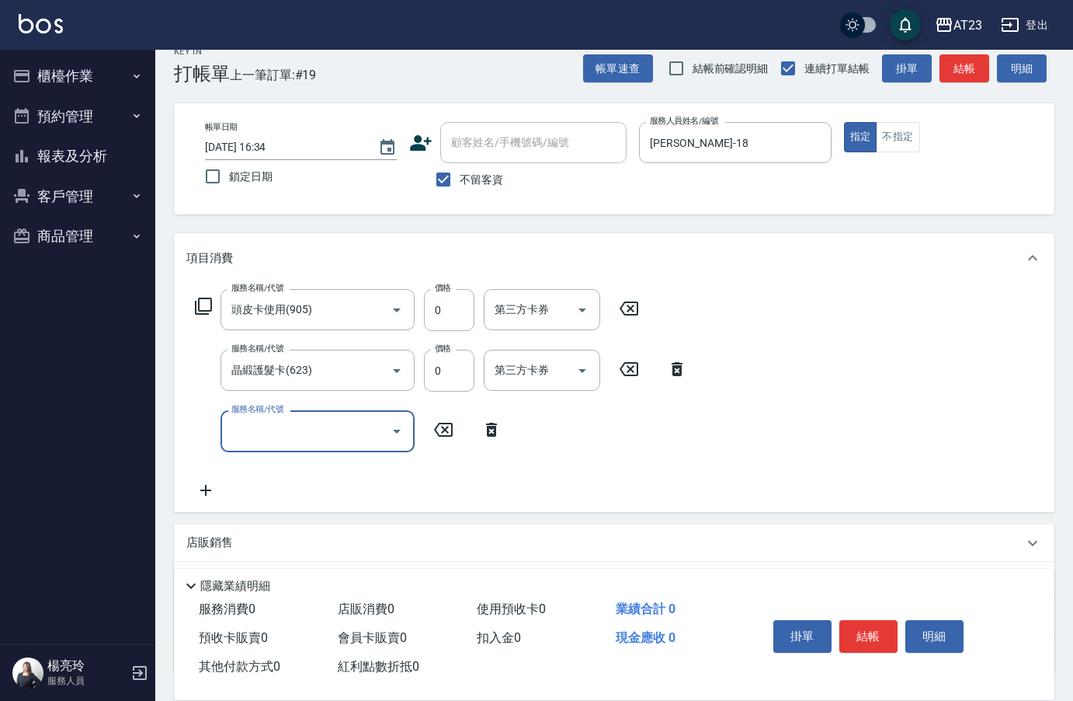
click at [274, 434] on input "服務名稱/代號" at bounding box center [306, 430] width 157 height 27
type input "互助110(711)"
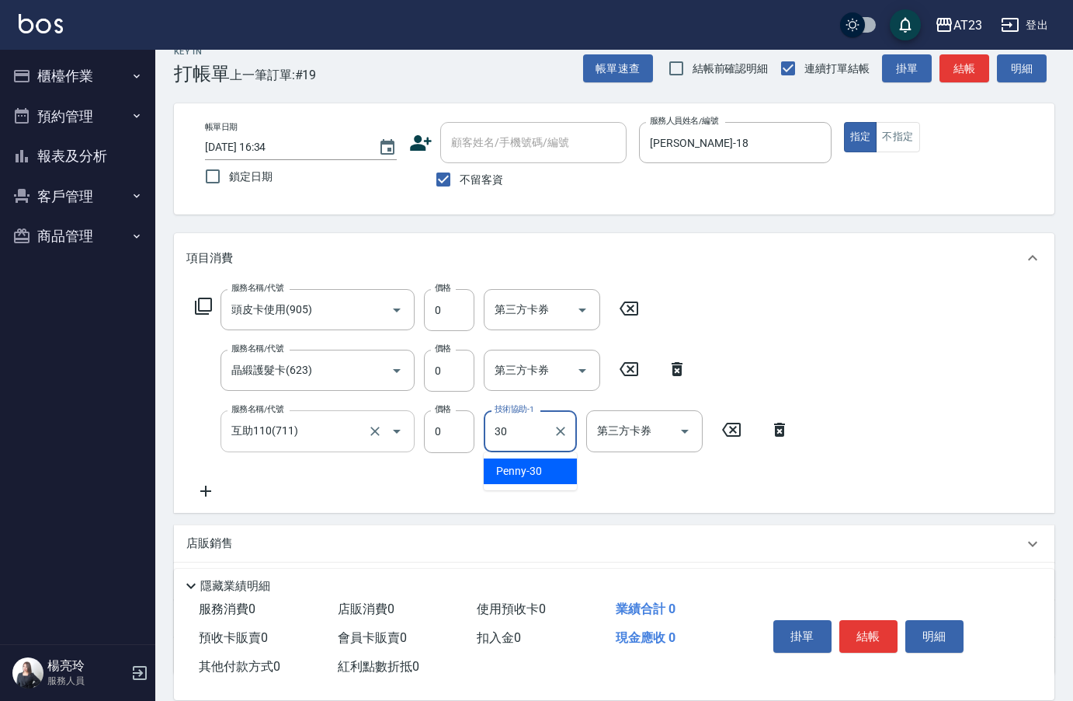
type input "Penny-30"
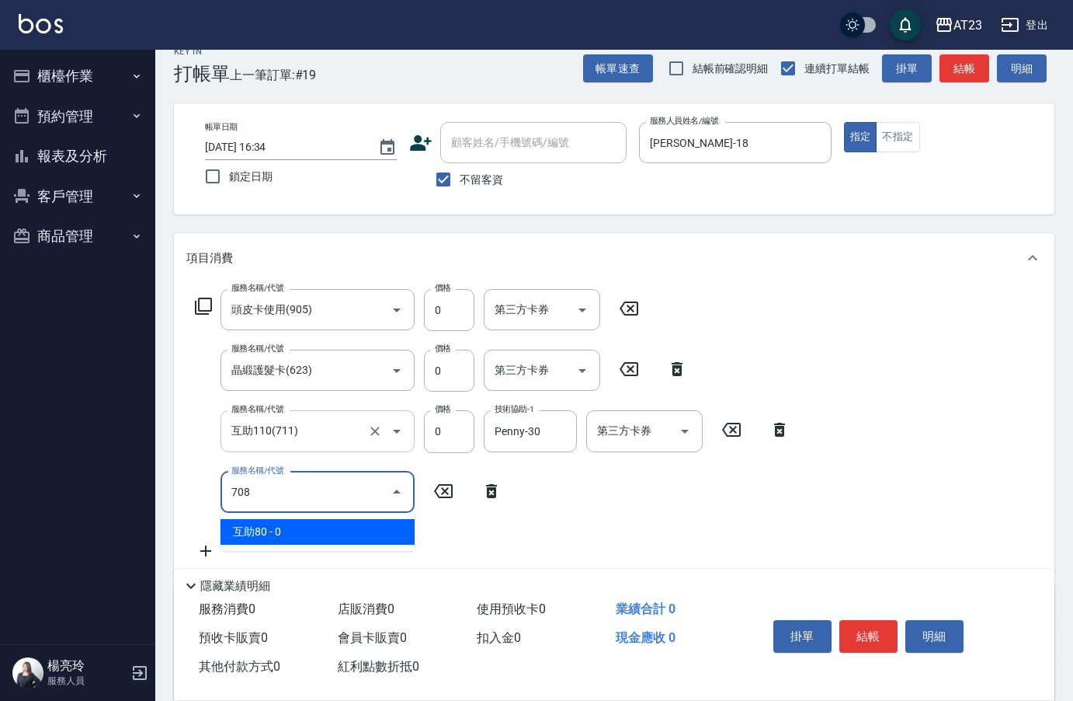
type input "互助80(708)"
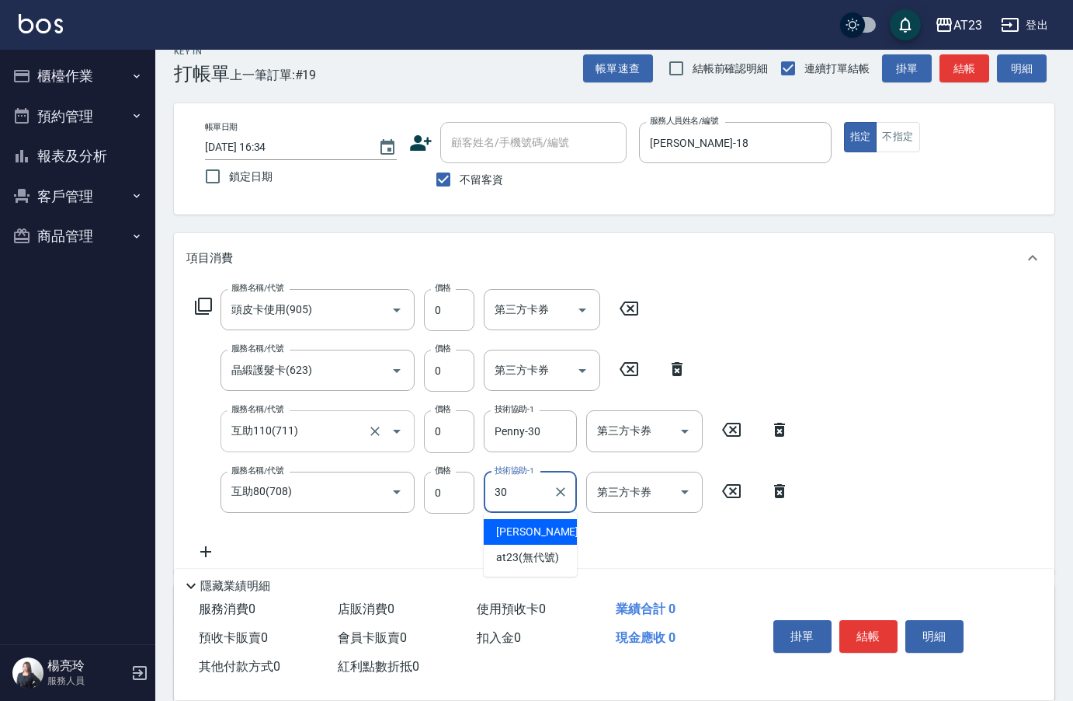
type input "Penny-30"
click at [878, 632] on button "結帳" at bounding box center [869, 636] width 58 height 33
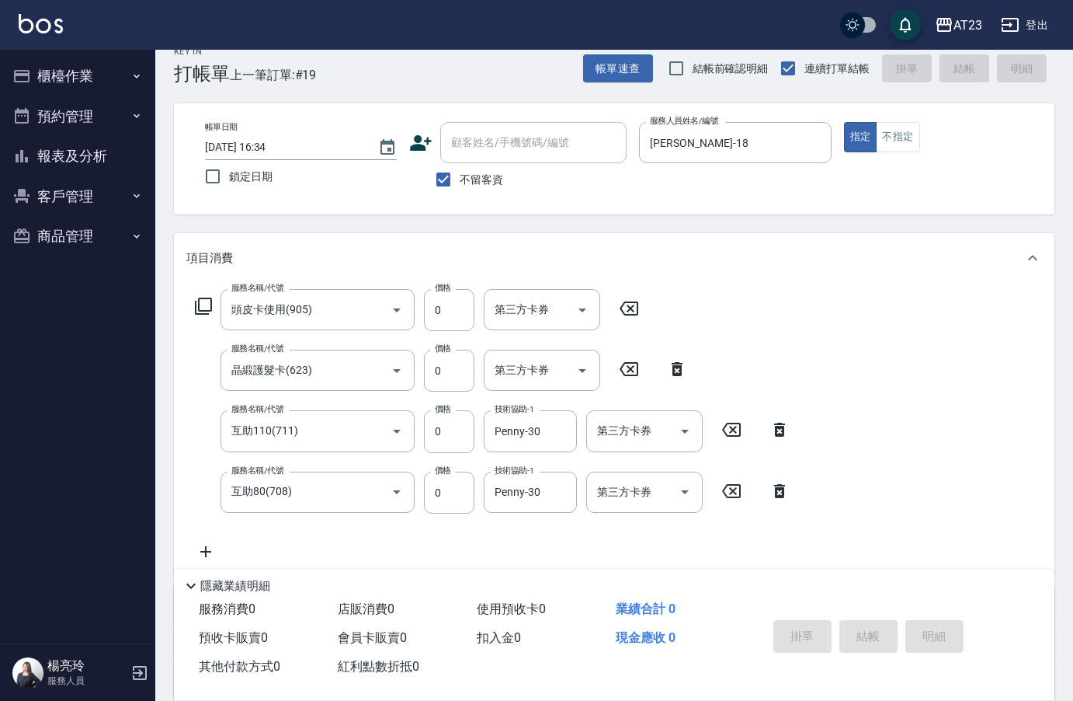
type input "[DATE] 16:35"
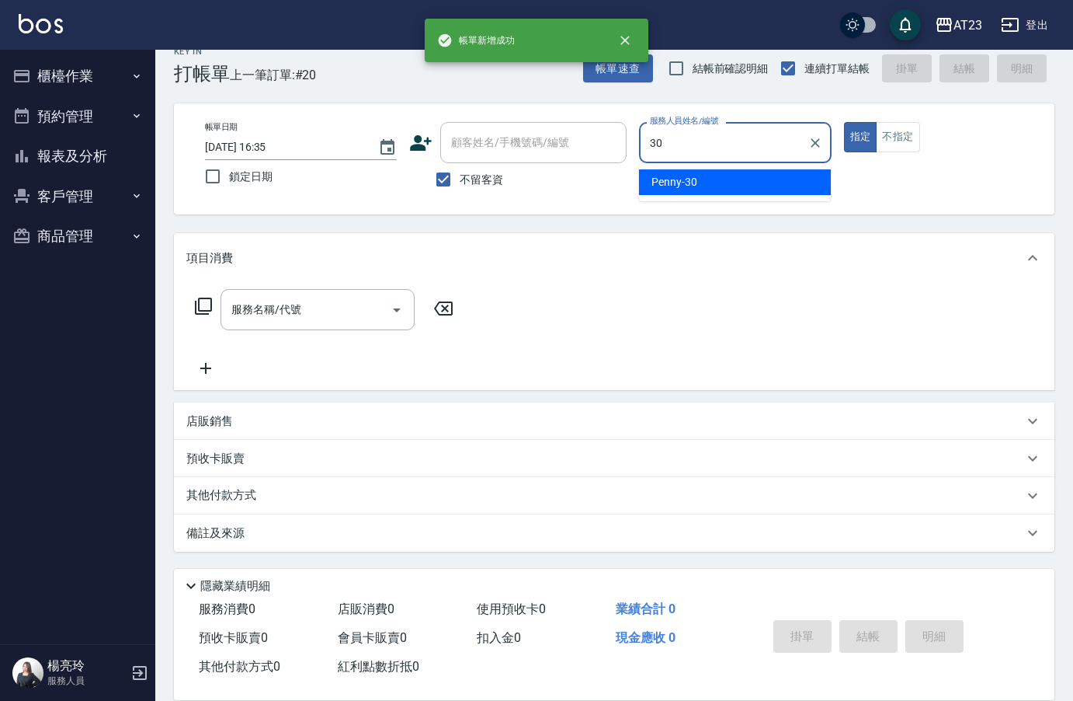
type input "Penny-30"
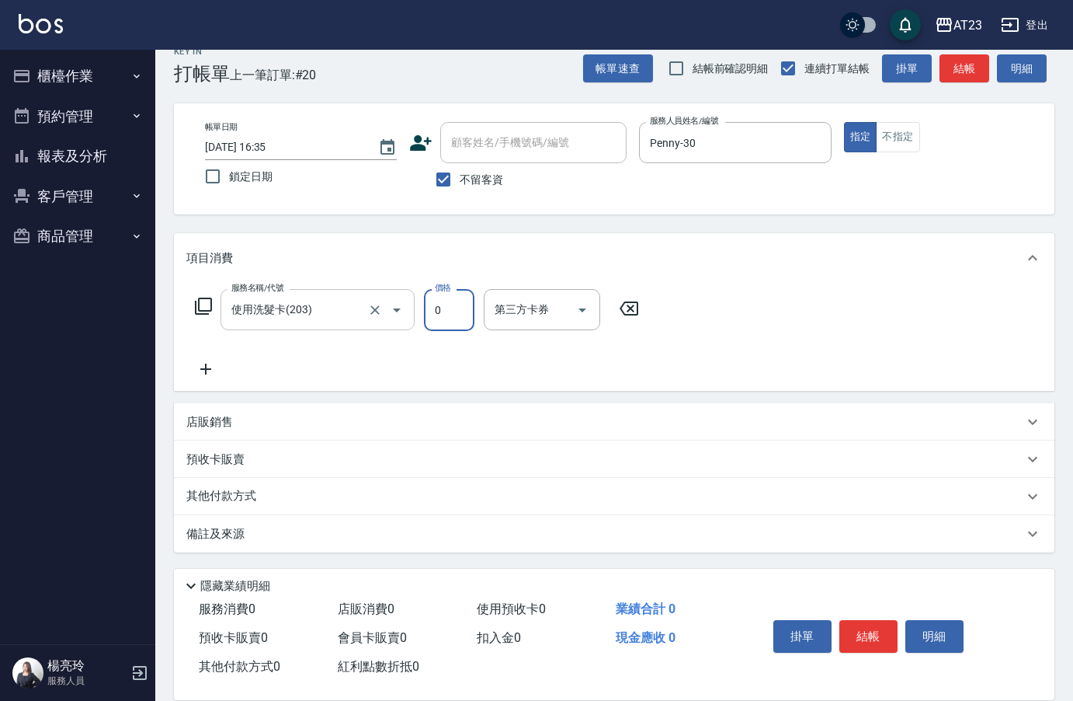
click at [285, 326] on div "使用洗髮卡(203) 服務名稱/代號" at bounding box center [318, 309] width 194 height 41
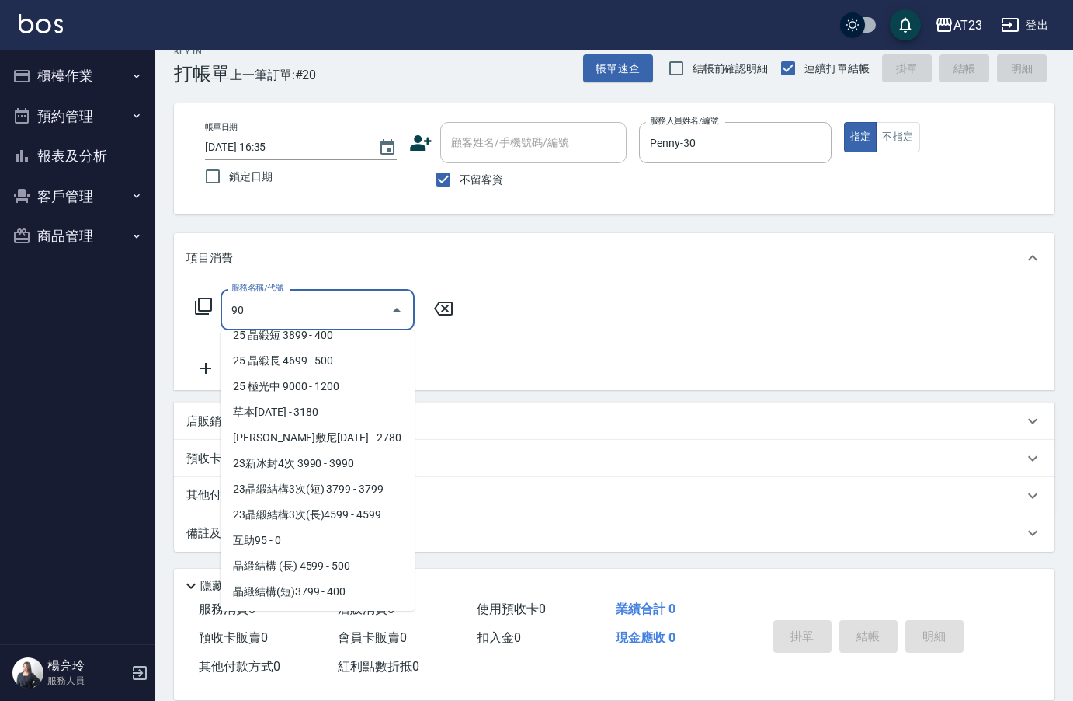
scroll to position [0, 0]
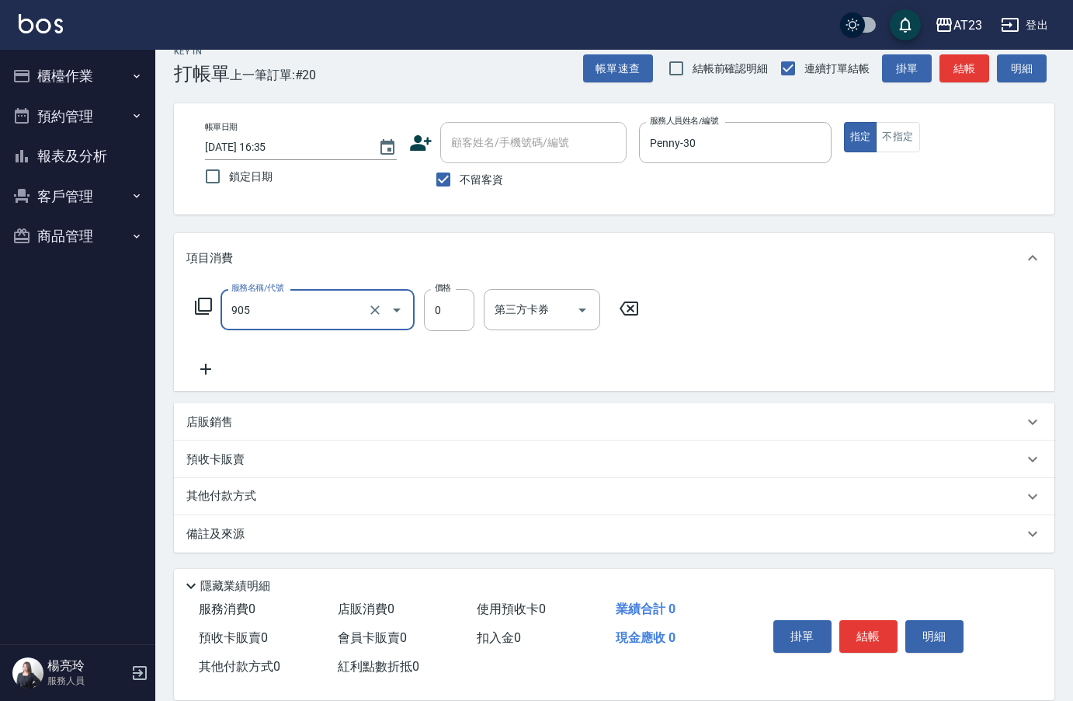
type input "頭皮卡使用(905)"
type input "200"
click at [864, 626] on button "結帳" at bounding box center [869, 636] width 58 height 33
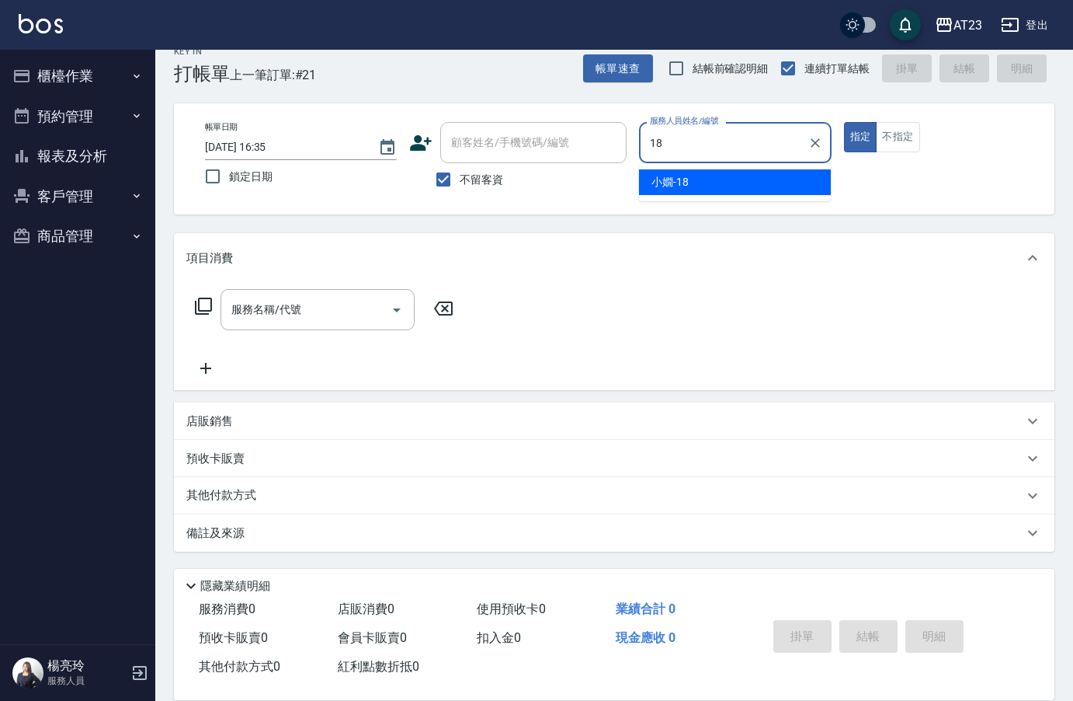
type input "[PERSON_NAME]-18"
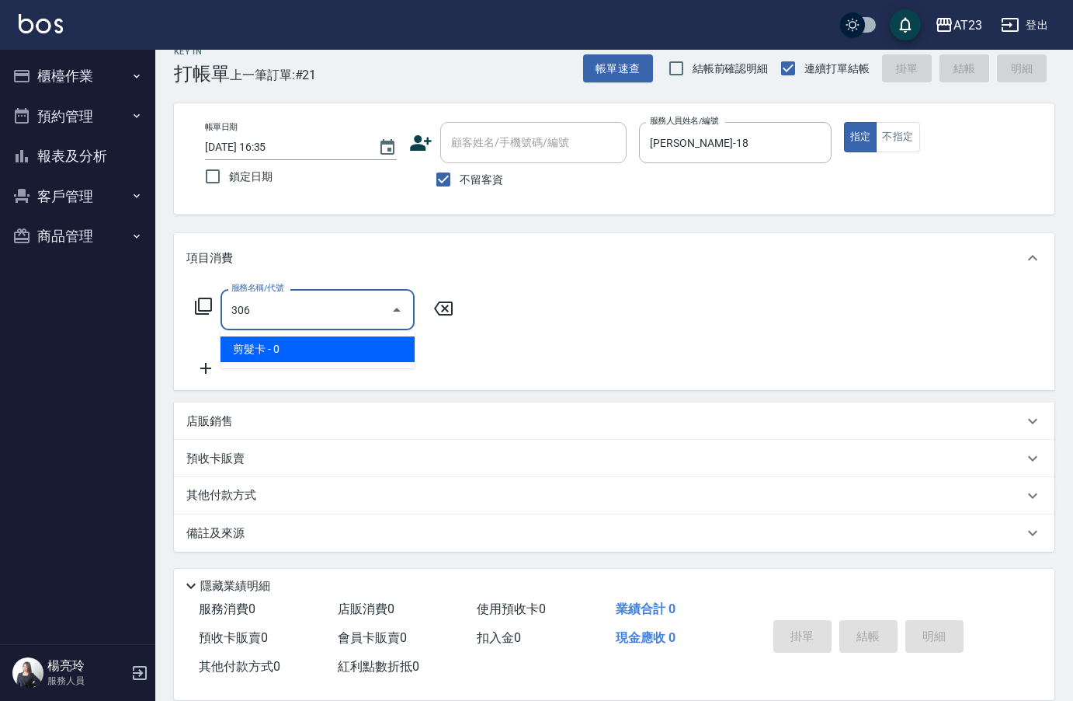
type input "剪髮卡(306)"
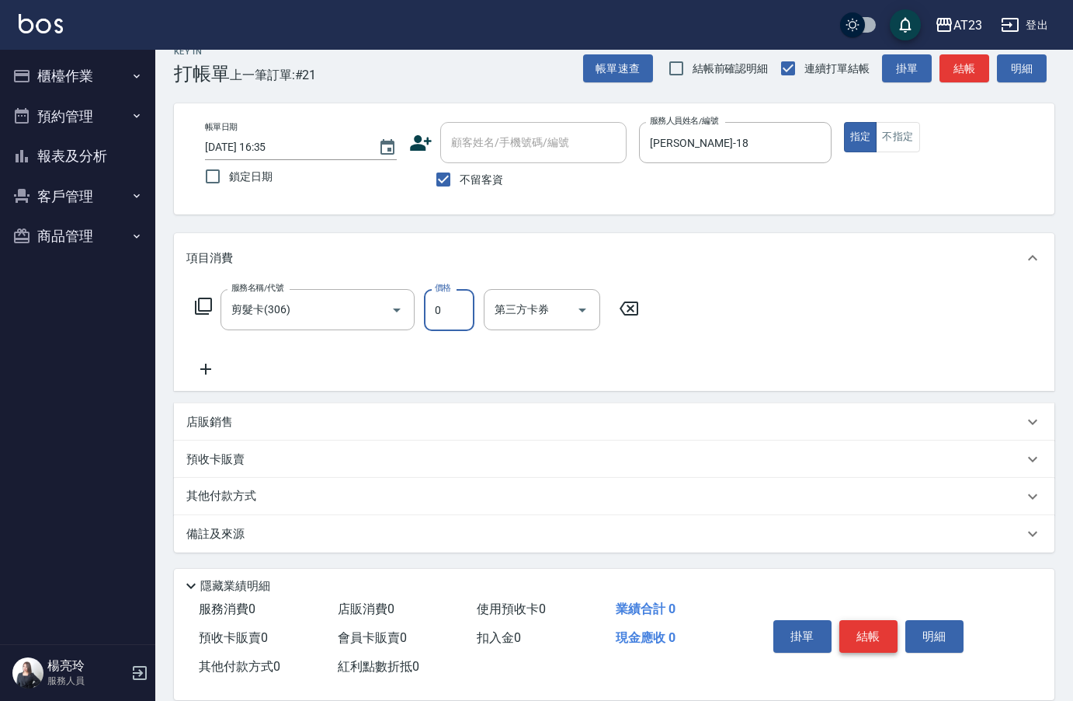
click at [861, 633] on button "結帳" at bounding box center [869, 636] width 58 height 33
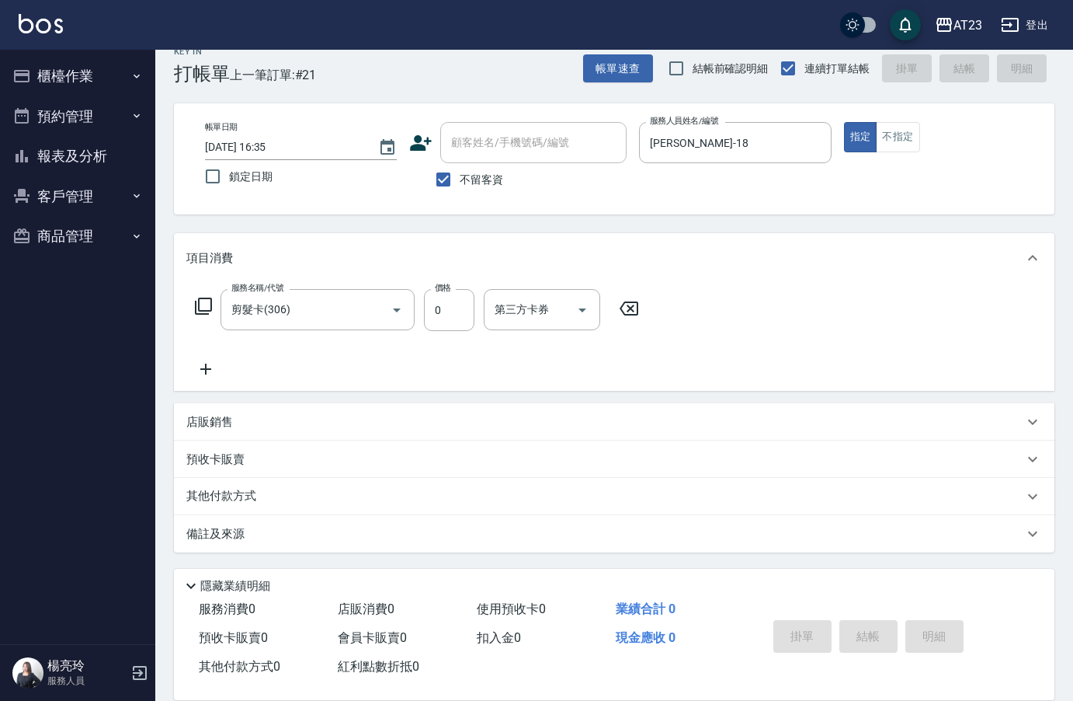
type input "[DATE] 16:36"
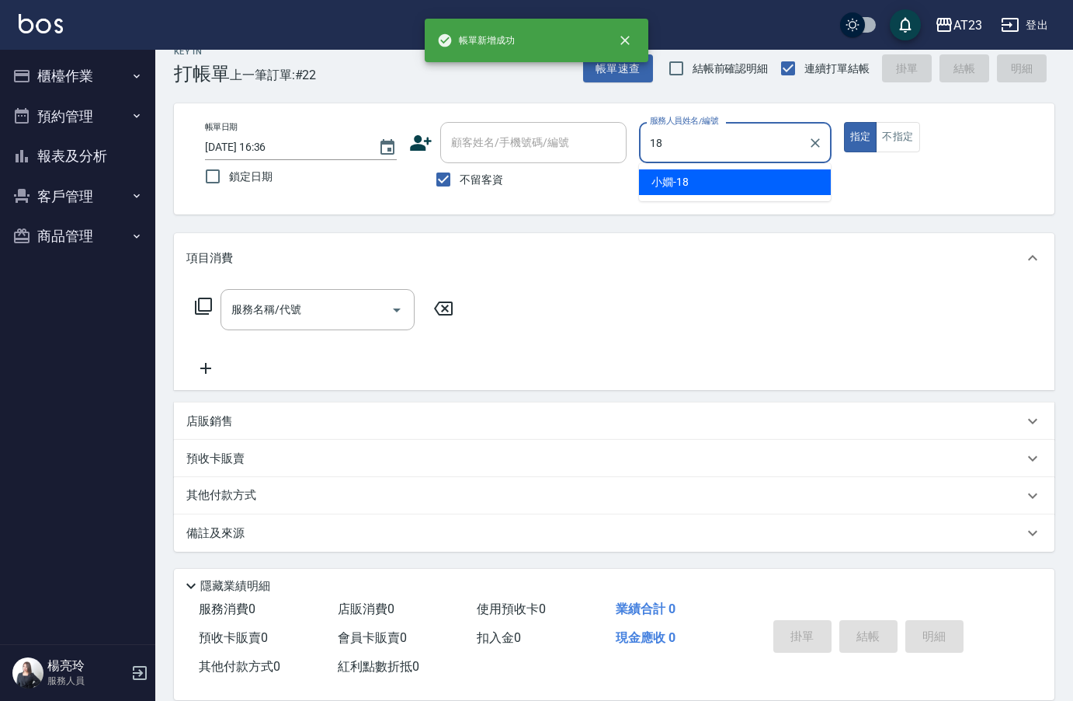
type input "[PERSON_NAME]-18"
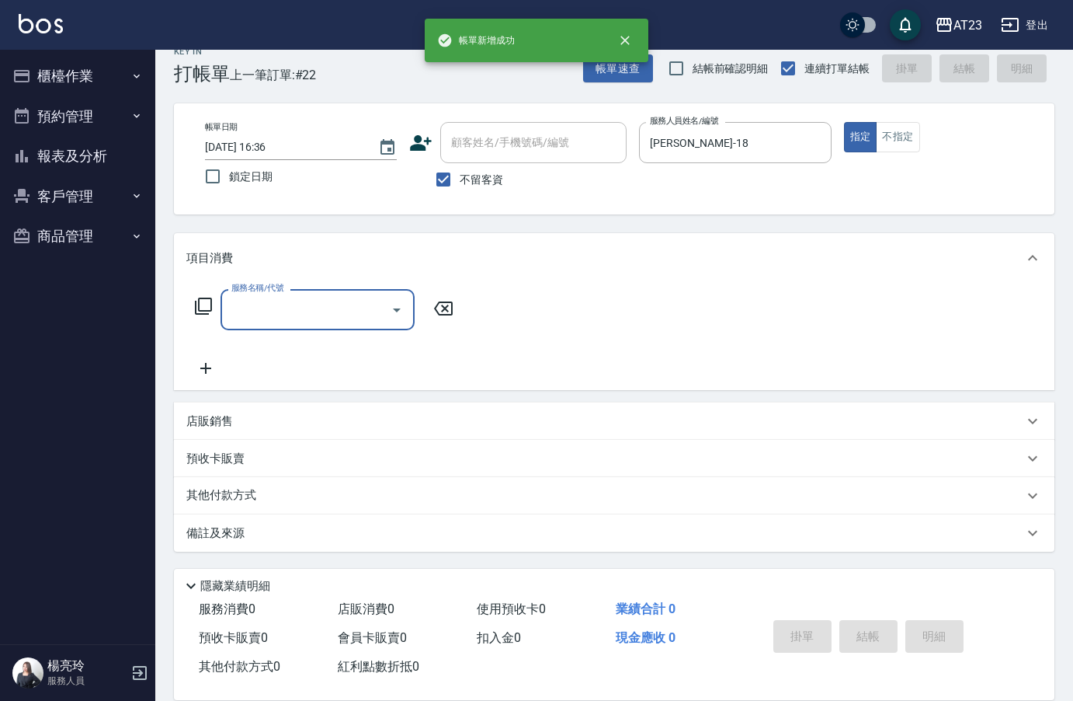
type input "2"
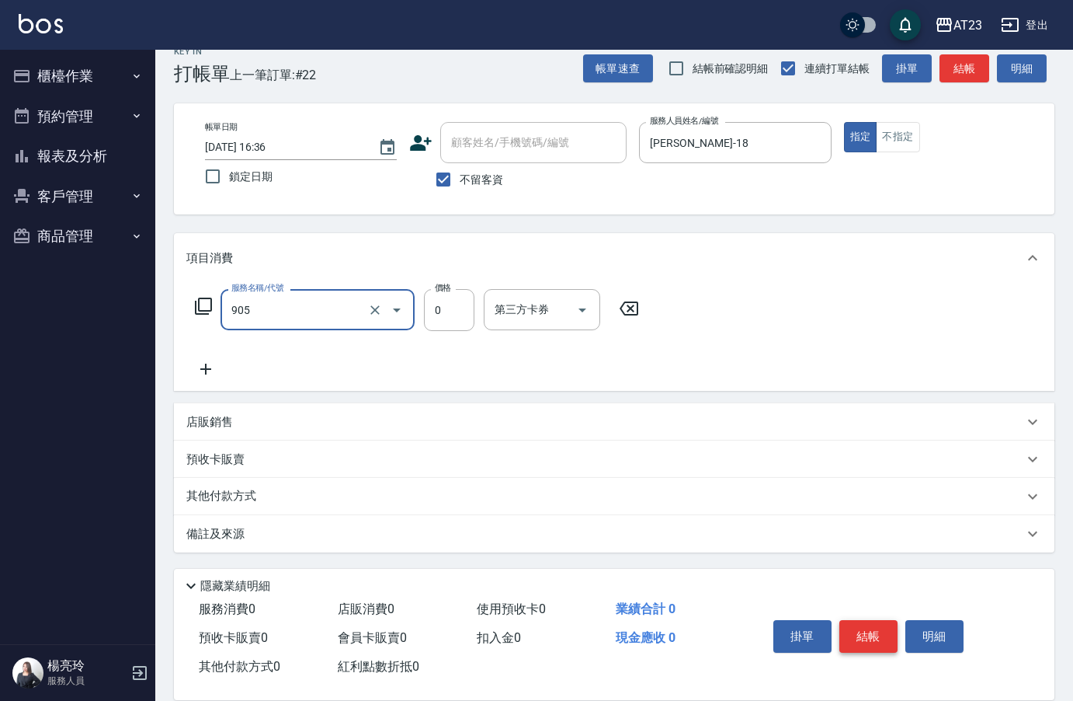
type input "頭皮卡使用(905)"
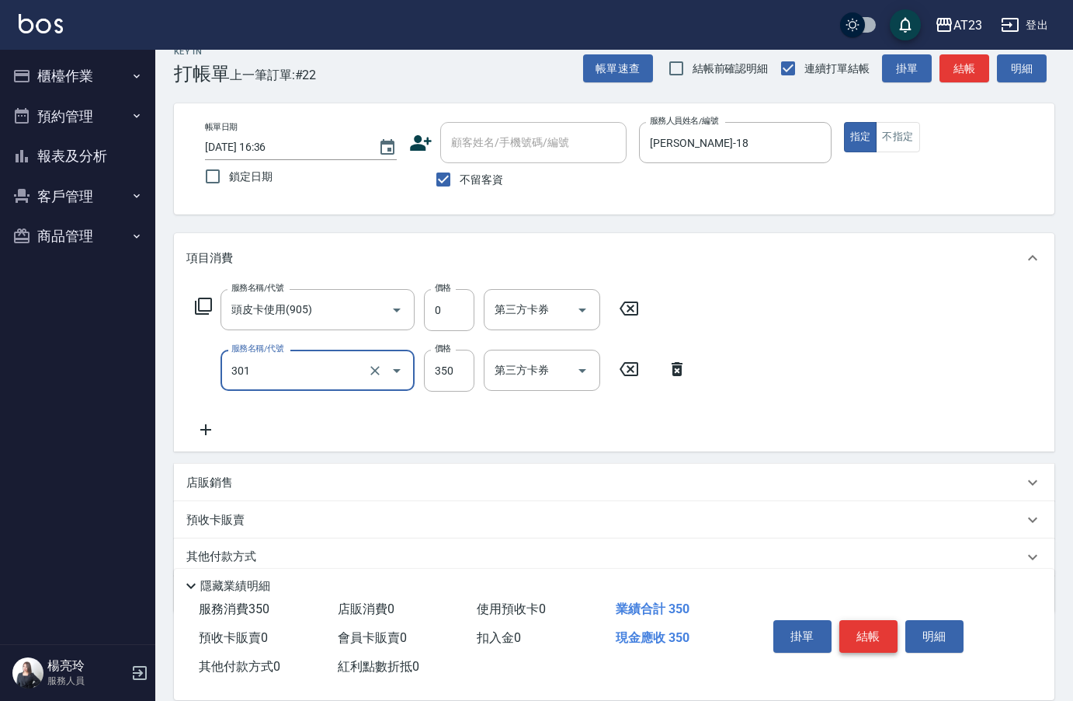
type input "造型剪髮(301)"
type input "550"
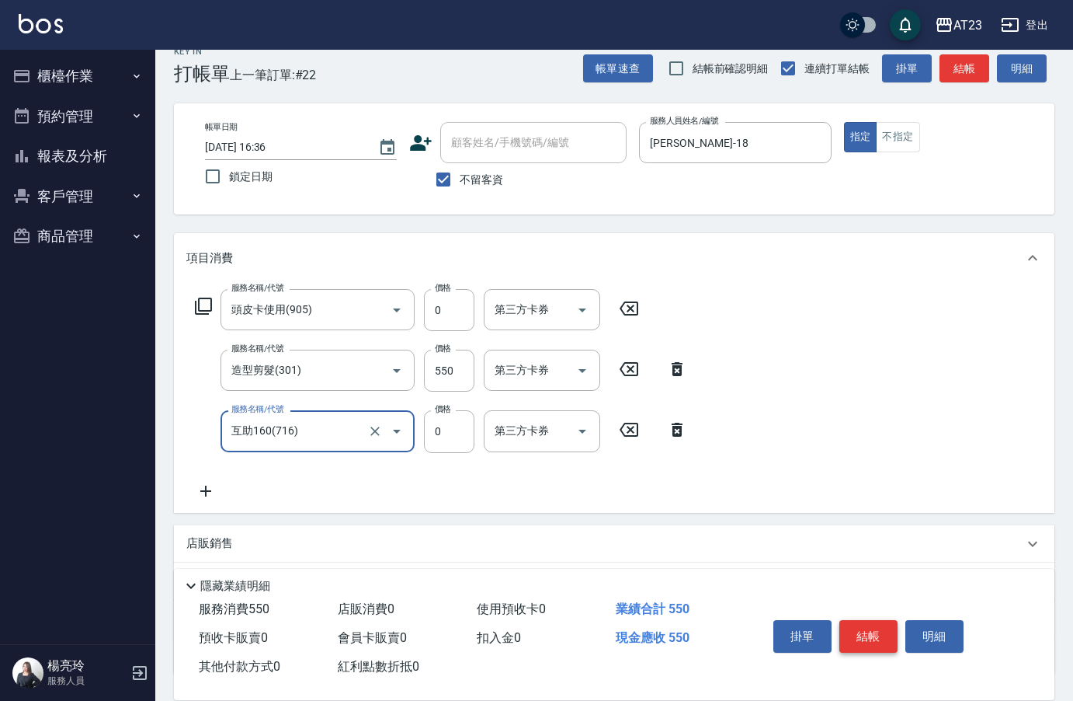
type input "互助160(716)"
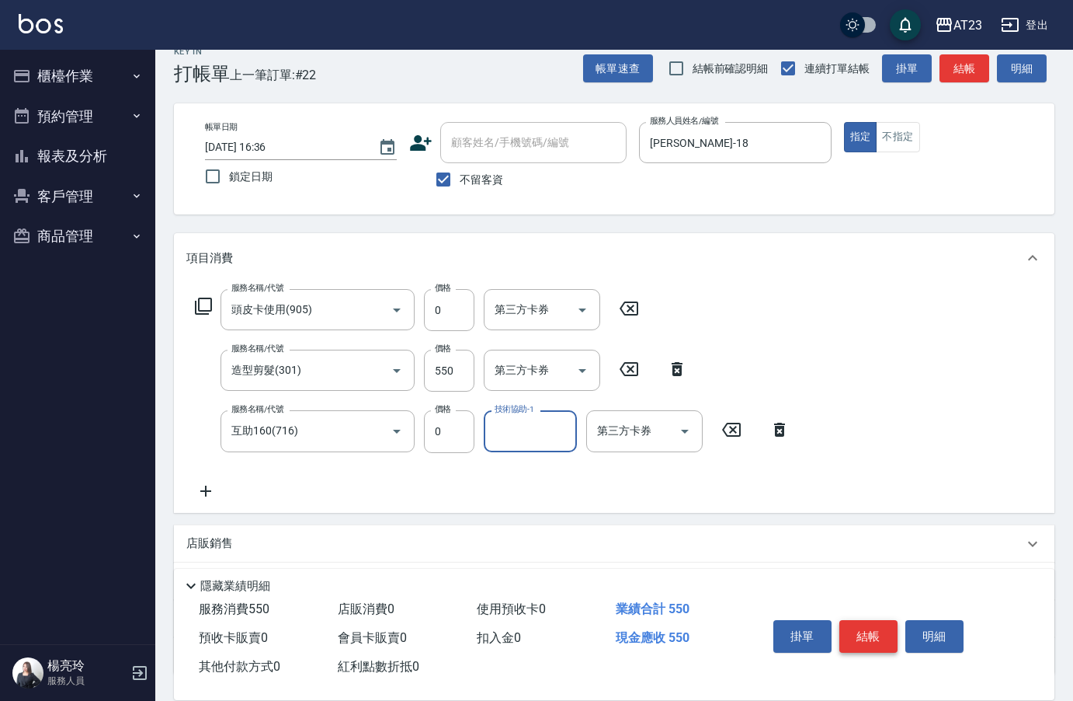
type input "3"
type input "棒棒-20"
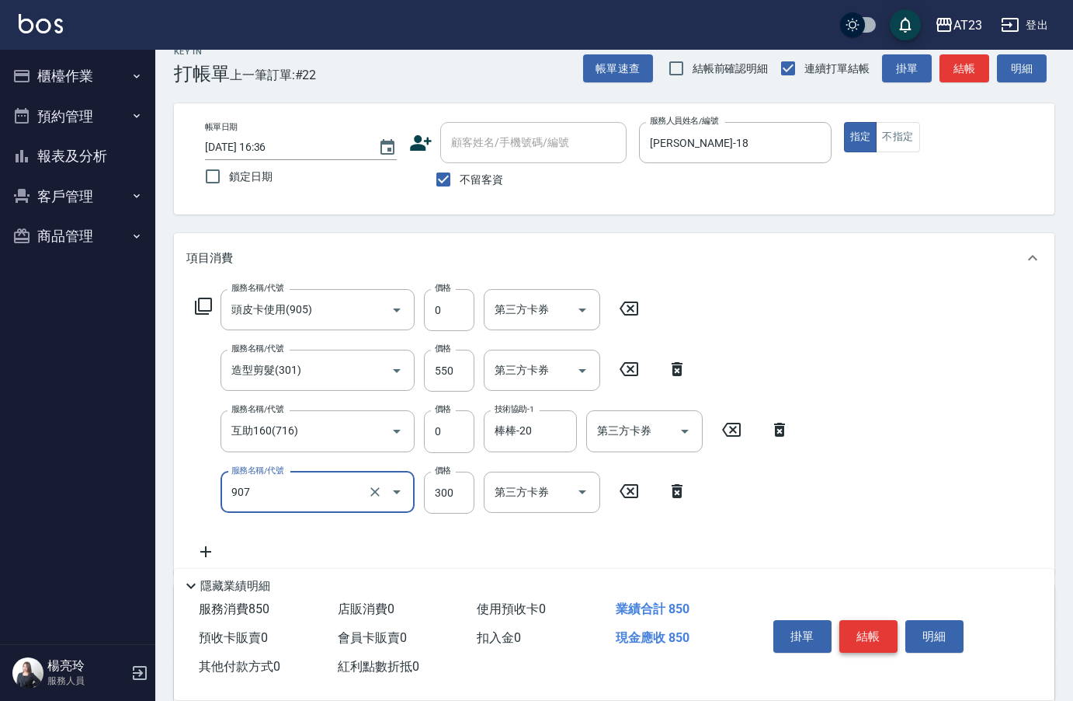
type input "草本長度(907)"
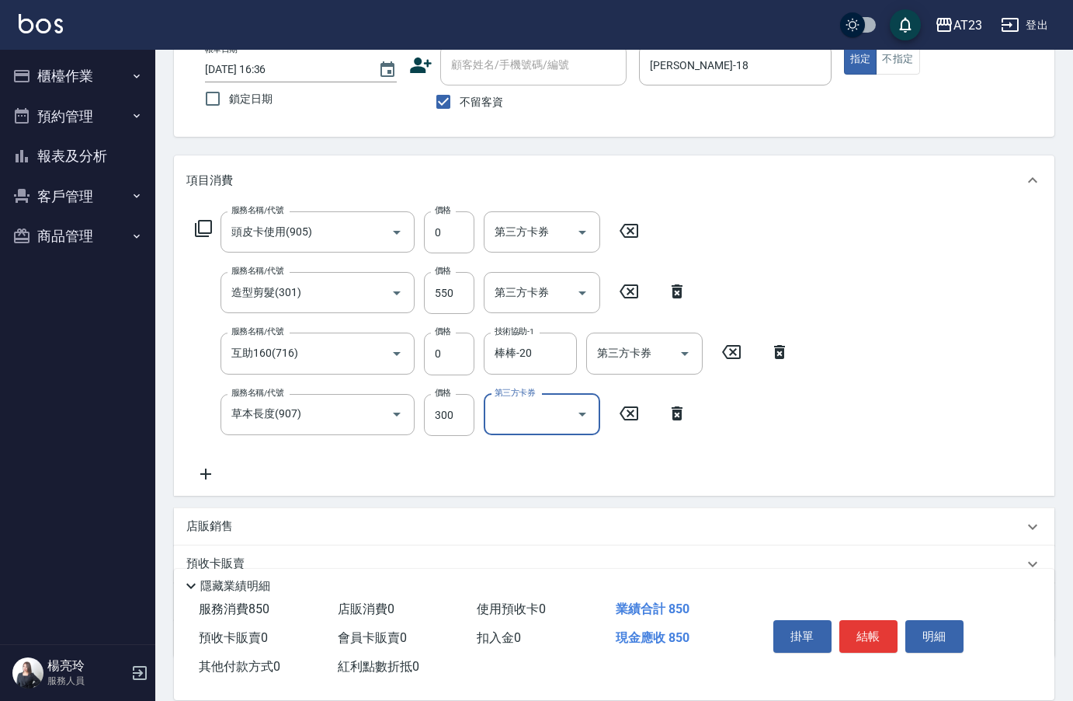
scroll to position [205, 0]
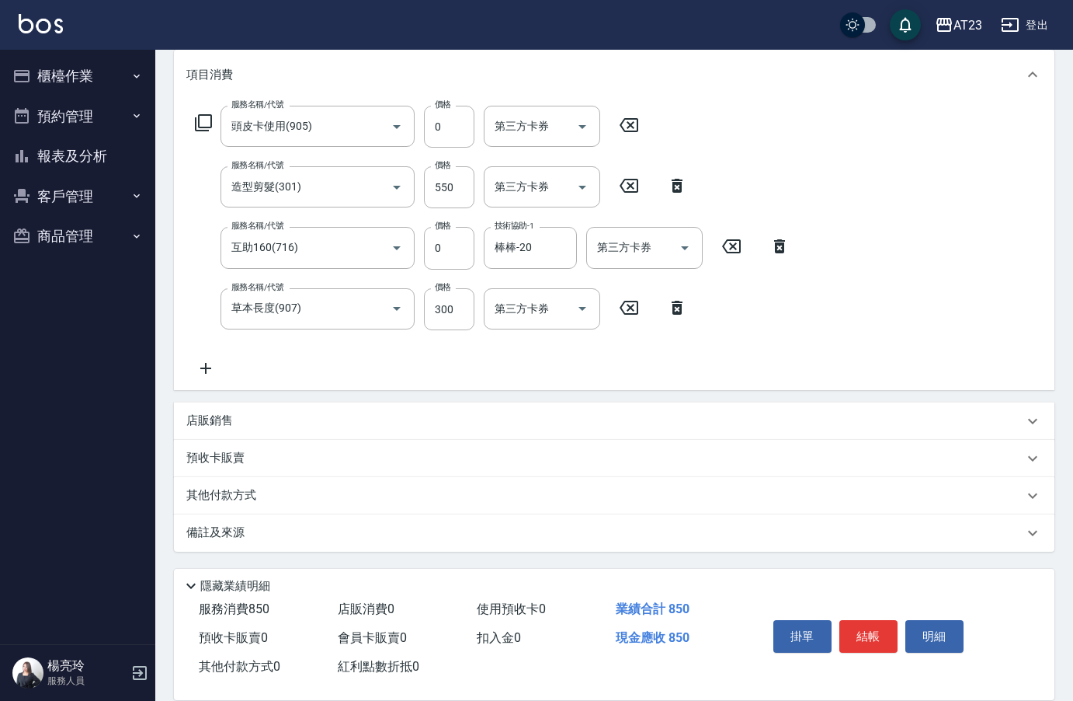
click at [210, 493] on p "其他付款方式" at bounding box center [225, 495] width 78 height 17
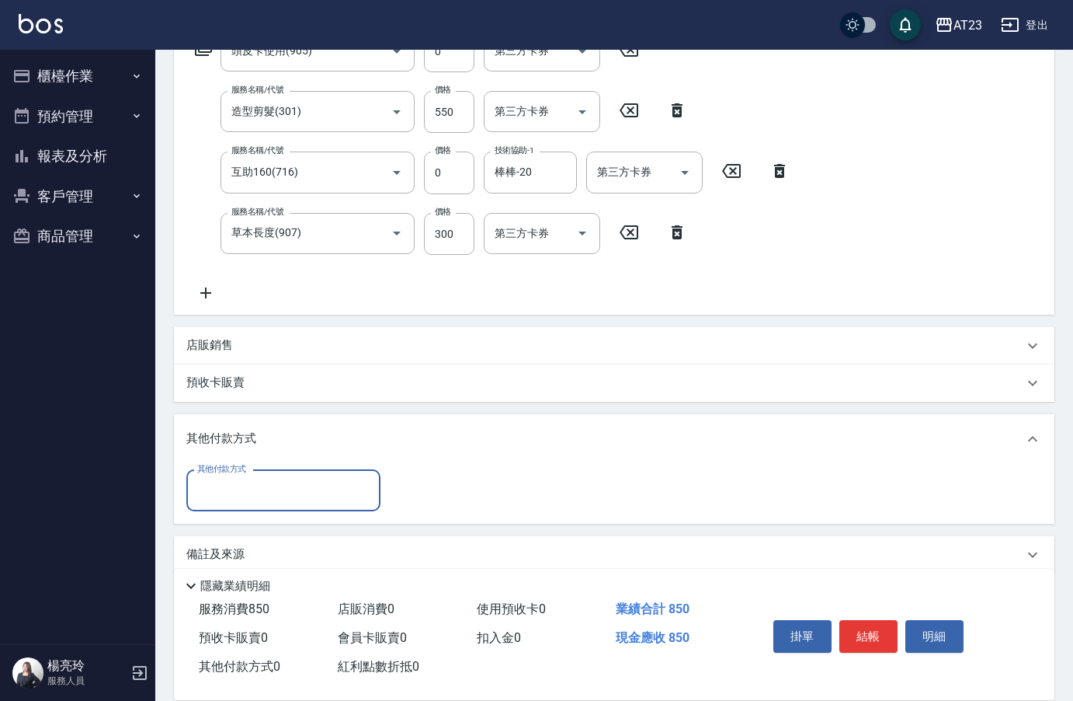
scroll to position [288, 0]
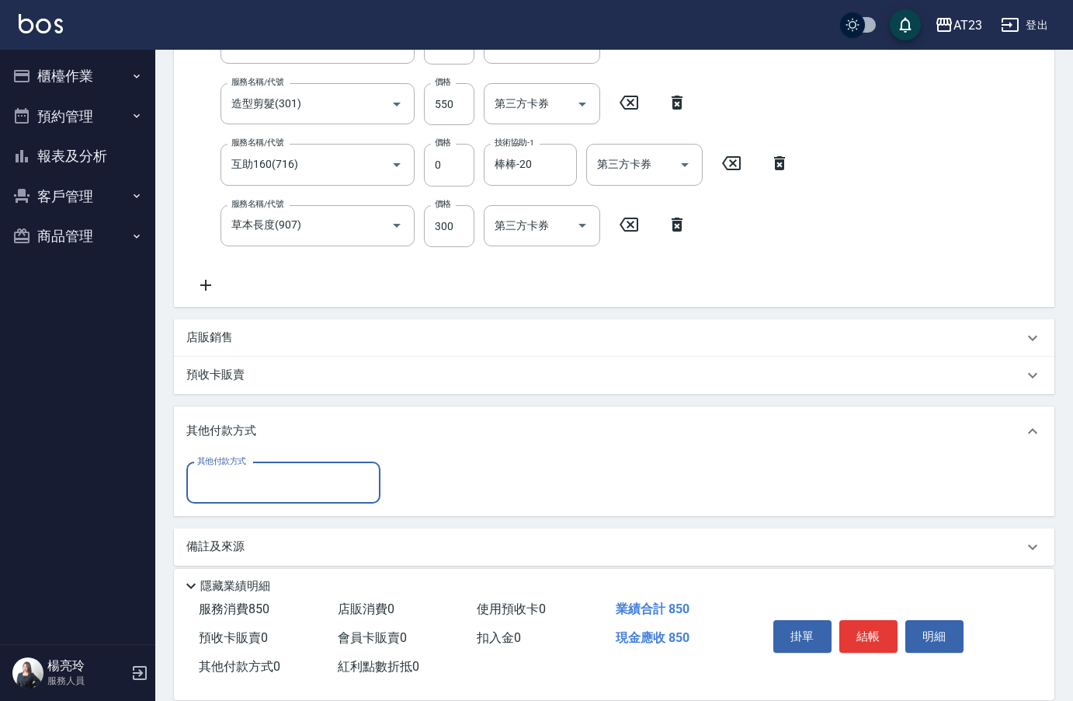
click at [285, 492] on input "其他付款方式" at bounding box center [283, 482] width 180 height 27
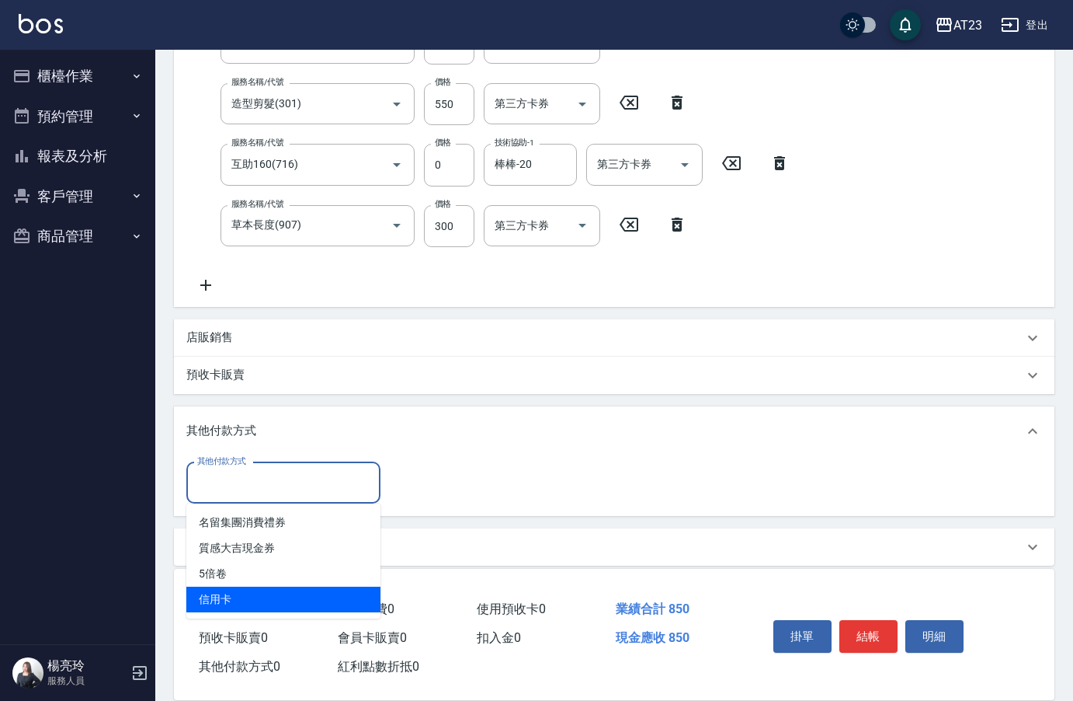
click at [290, 599] on span "信用卡" at bounding box center [283, 599] width 194 height 26
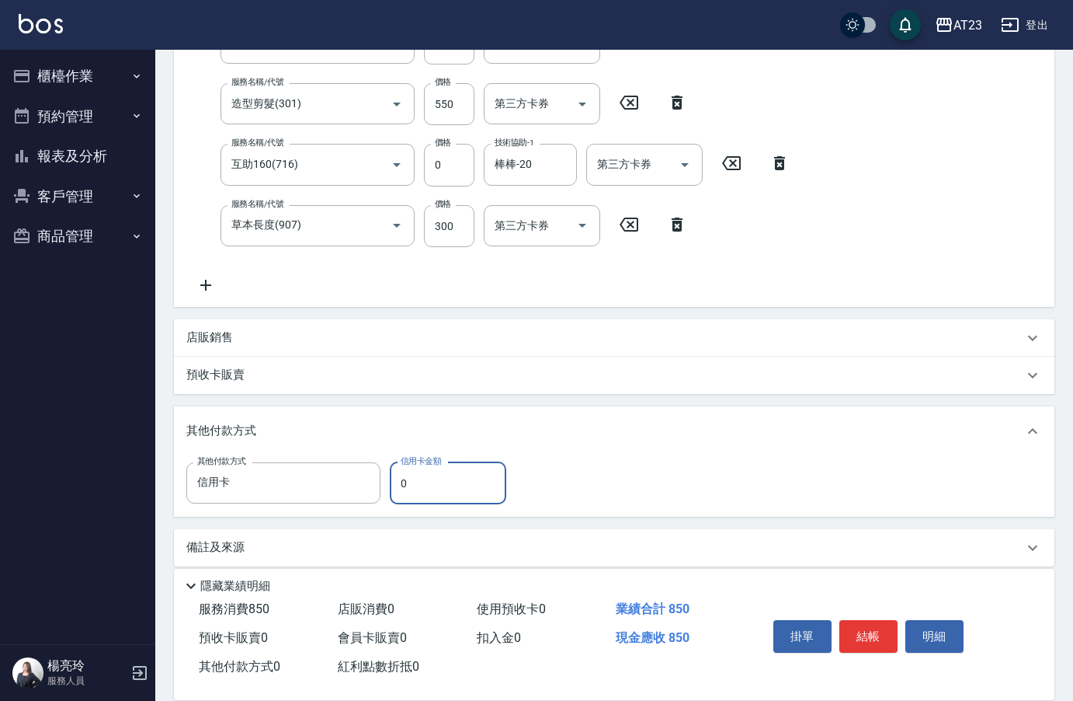
type input "信用卡"
drag, startPoint x: 435, startPoint y: 480, endPoint x: 356, endPoint y: 481, distance: 79.2
click at [360, 478] on div "其他付款方式 信用卡 其他付款方式 信用卡金額 0 信用卡金額" at bounding box center [350, 483] width 329 height 42
type input "850"
click at [862, 623] on button "結帳" at bounding box center [869, 636] width 58 height 33
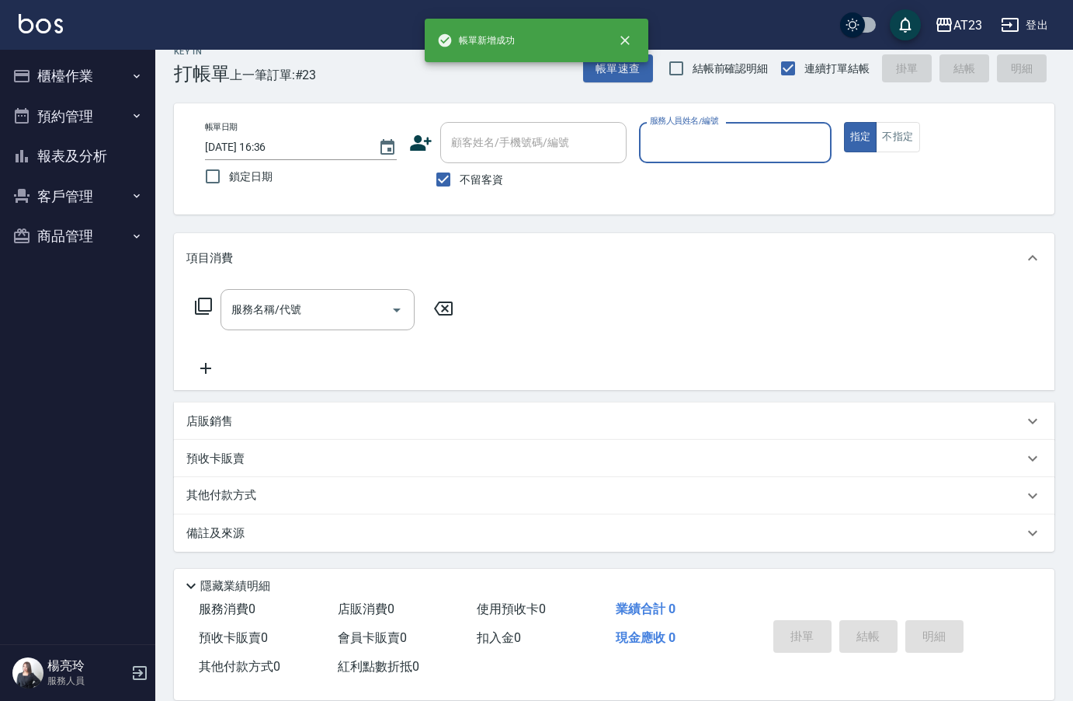
scroll to position [22, 0]
type input "JUN-11"
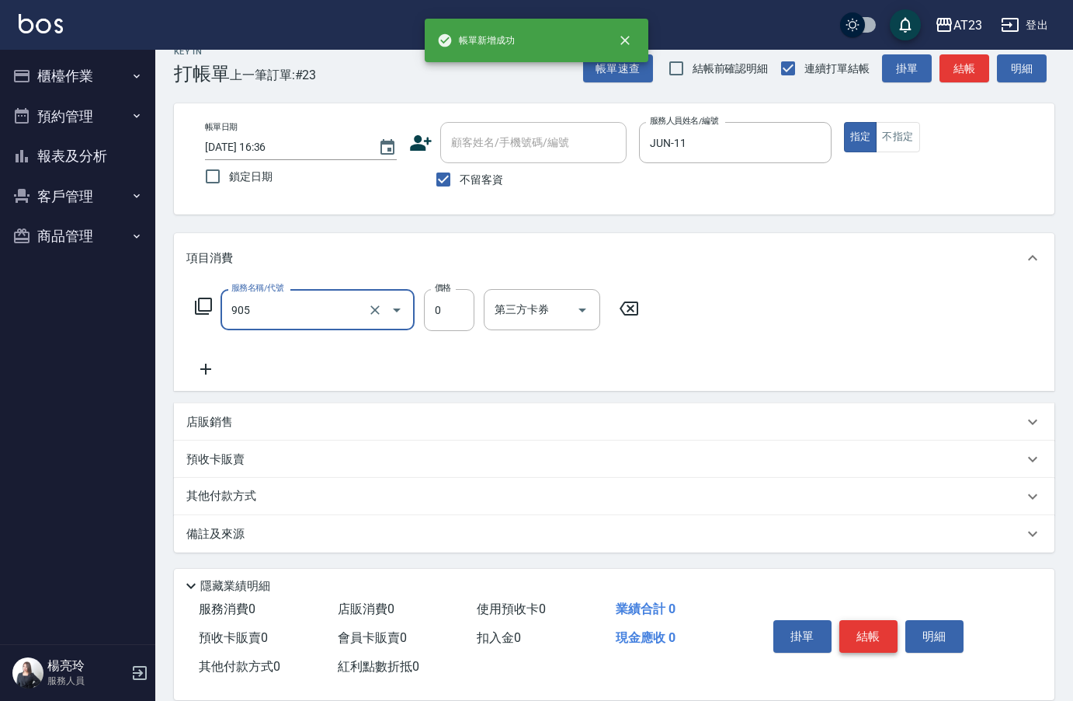
type input "頭皮卡使用(905)"
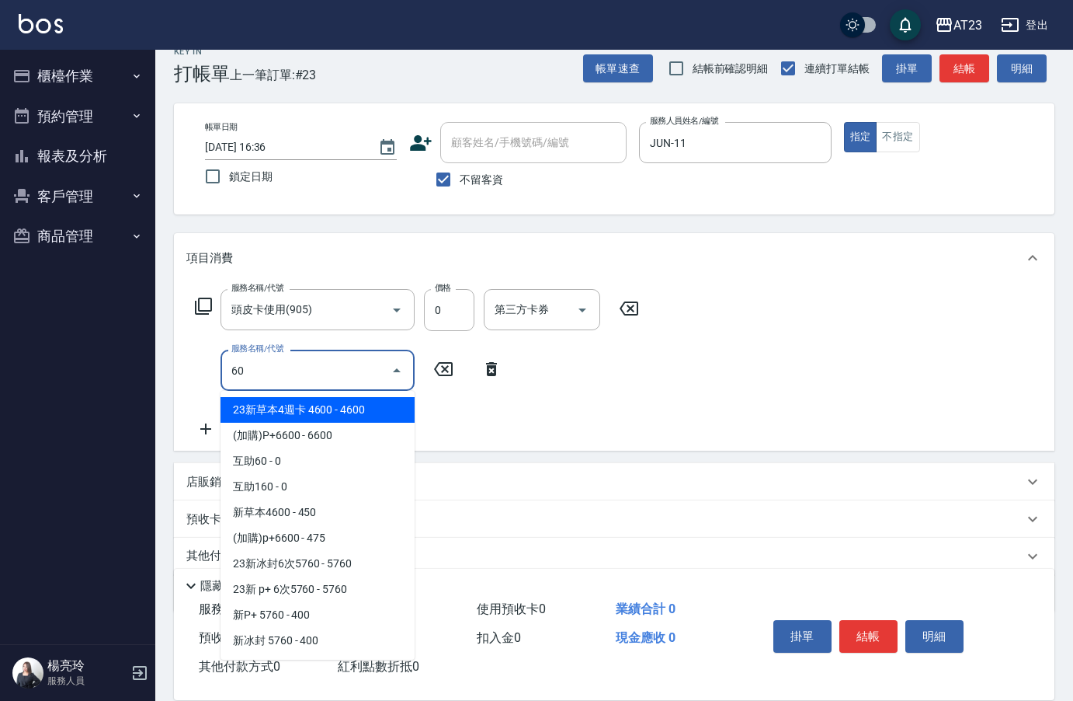
type input "6"
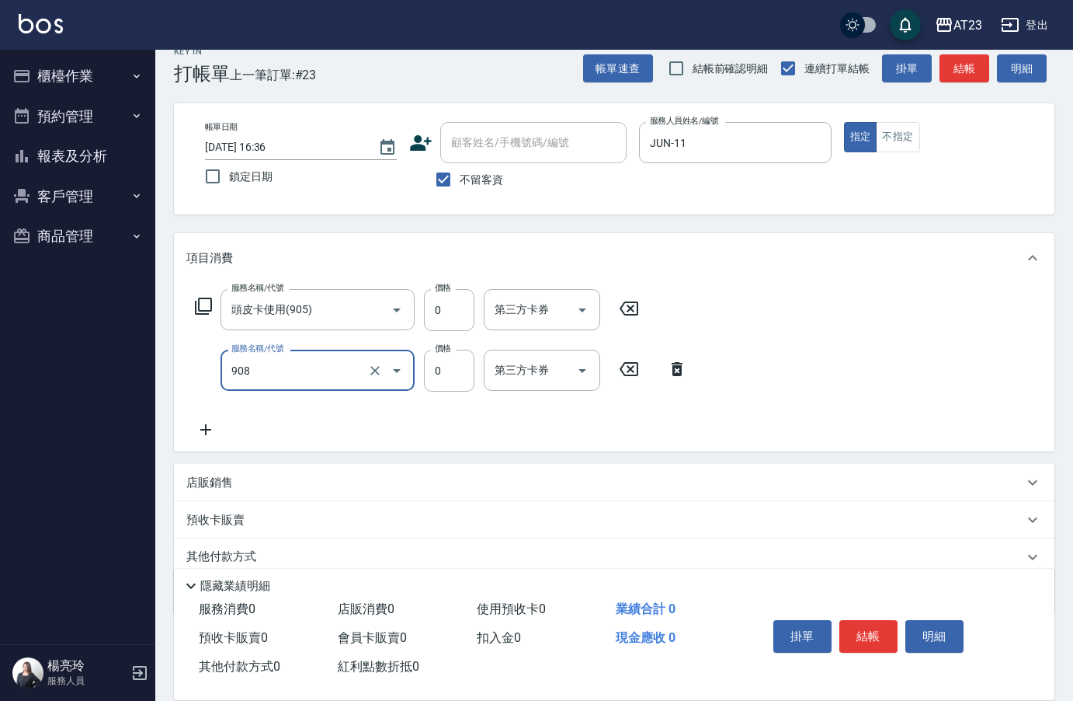
type input "保養保濕卡(908)"
click at [892, 637] on button "結帳" at bounding box center [869, 636] width 58 height 33
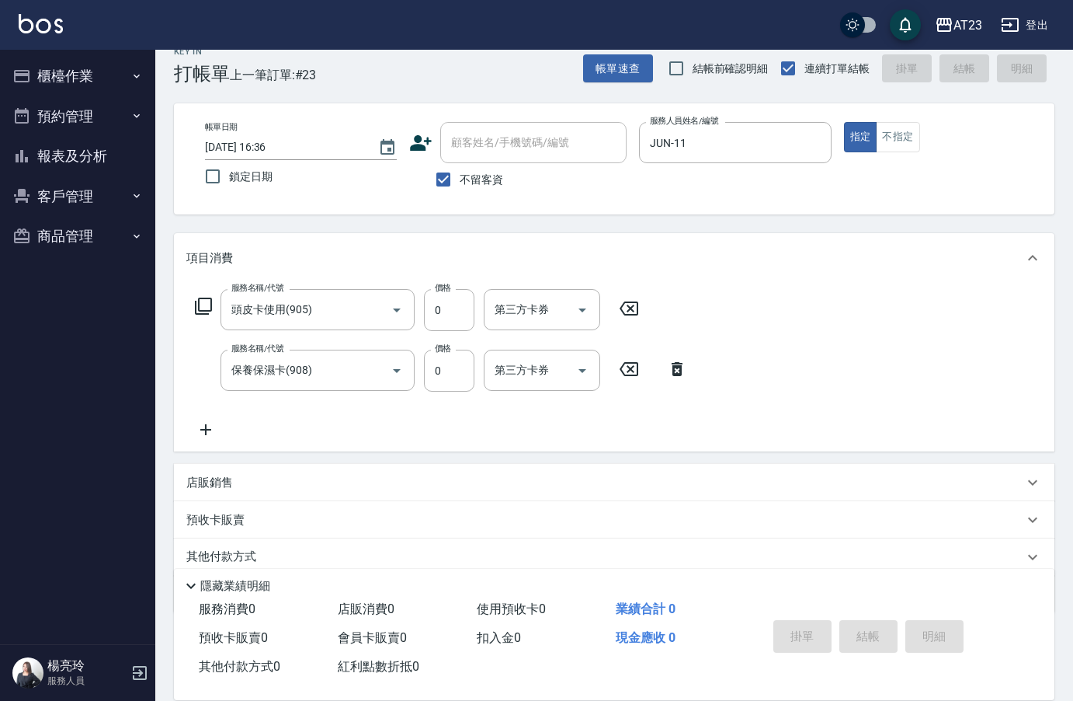
type input "[DATE] 16:37"
